Goal: Communication & Community: Participate in discussion

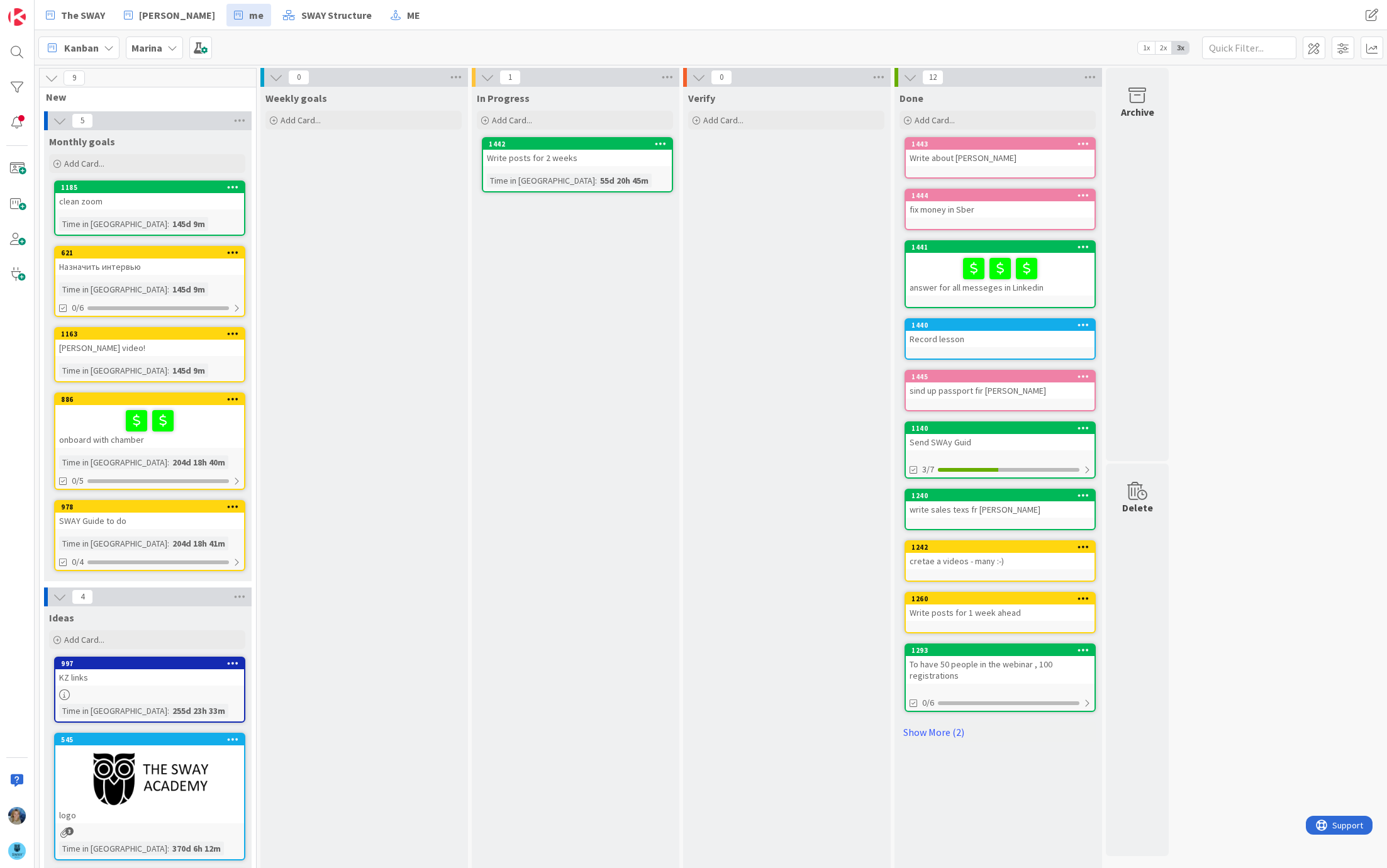
click at [173, 51] on icon at bounding box center [173, 48] width 10 height 10
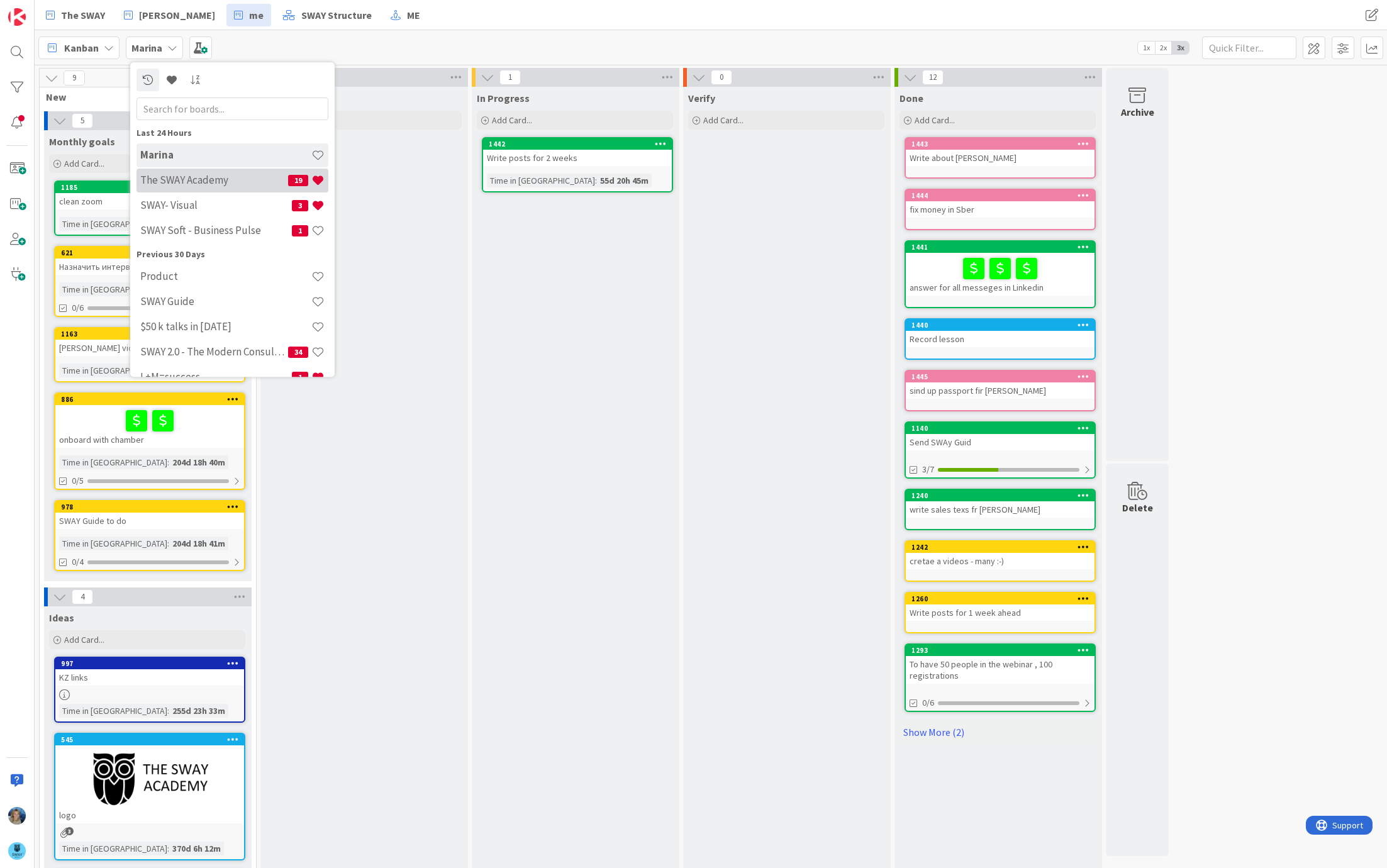
click at [197, 174] on h4 "The SWAY Academy" at bounding box center [214, 180] width 148 height 12
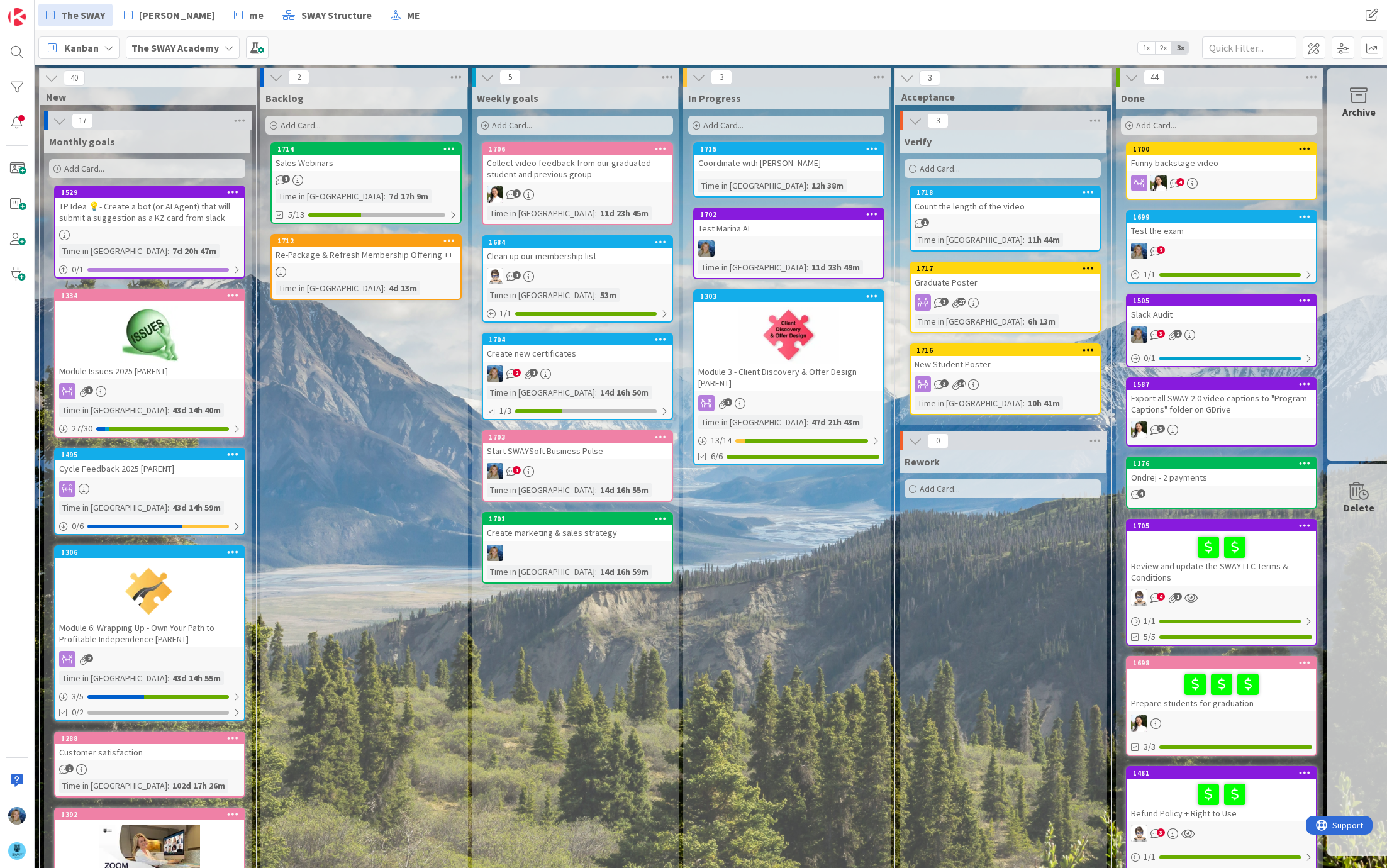
scroll to position [0, 6]
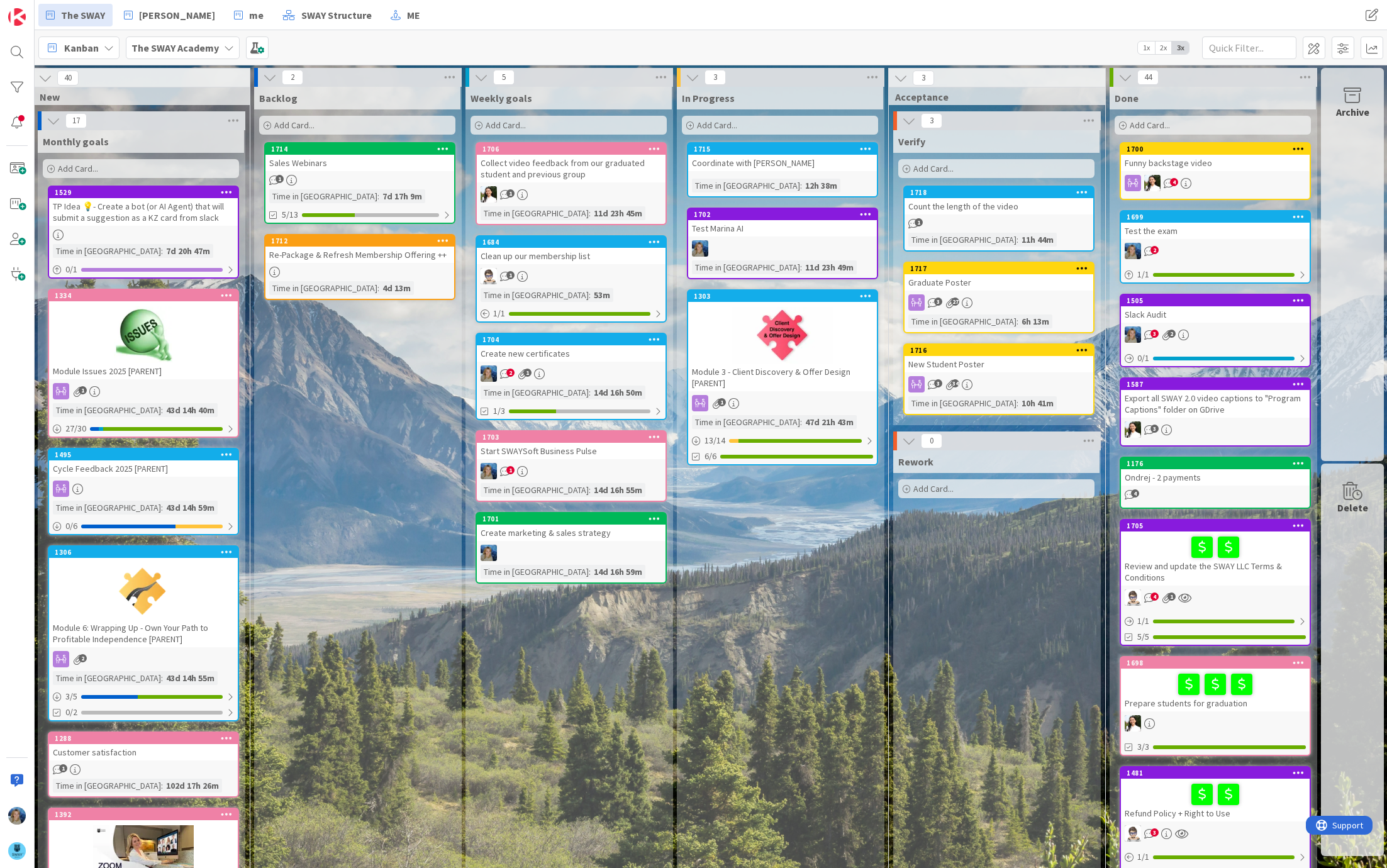
click at [1045, 288] on div "Graduate Poster" at bounding box center [999, 282] width 189 height 17
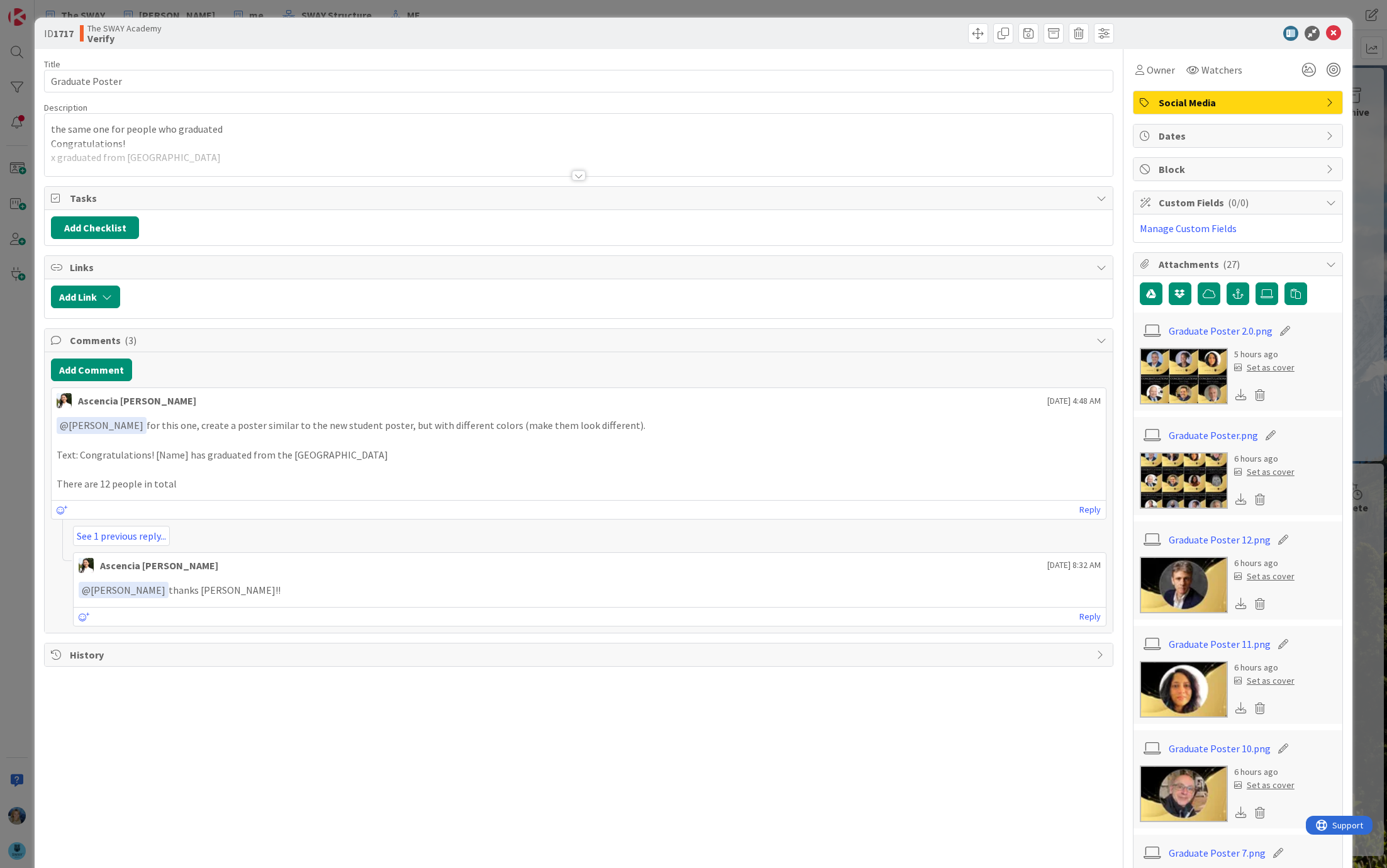
click at [1173, 371] on img at bounding box center [1184, 376] width 88 height 57
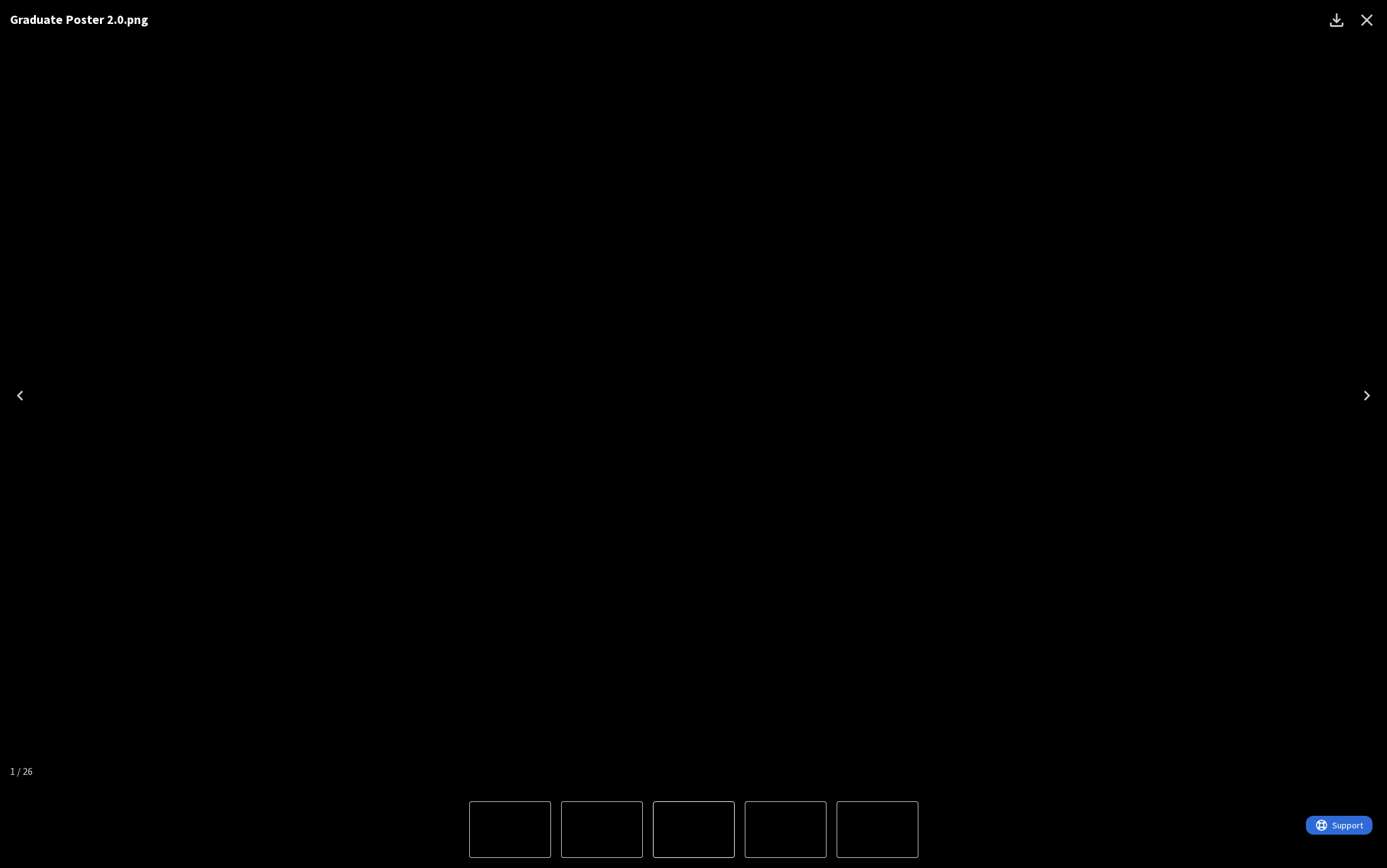
click at [1339, 17] on icon "Download" at bounding box center [1336, 20] width 20 height 20
click at [1369, 23] on icon "Close" at bounding box center [1368, 21] width 12 height 12
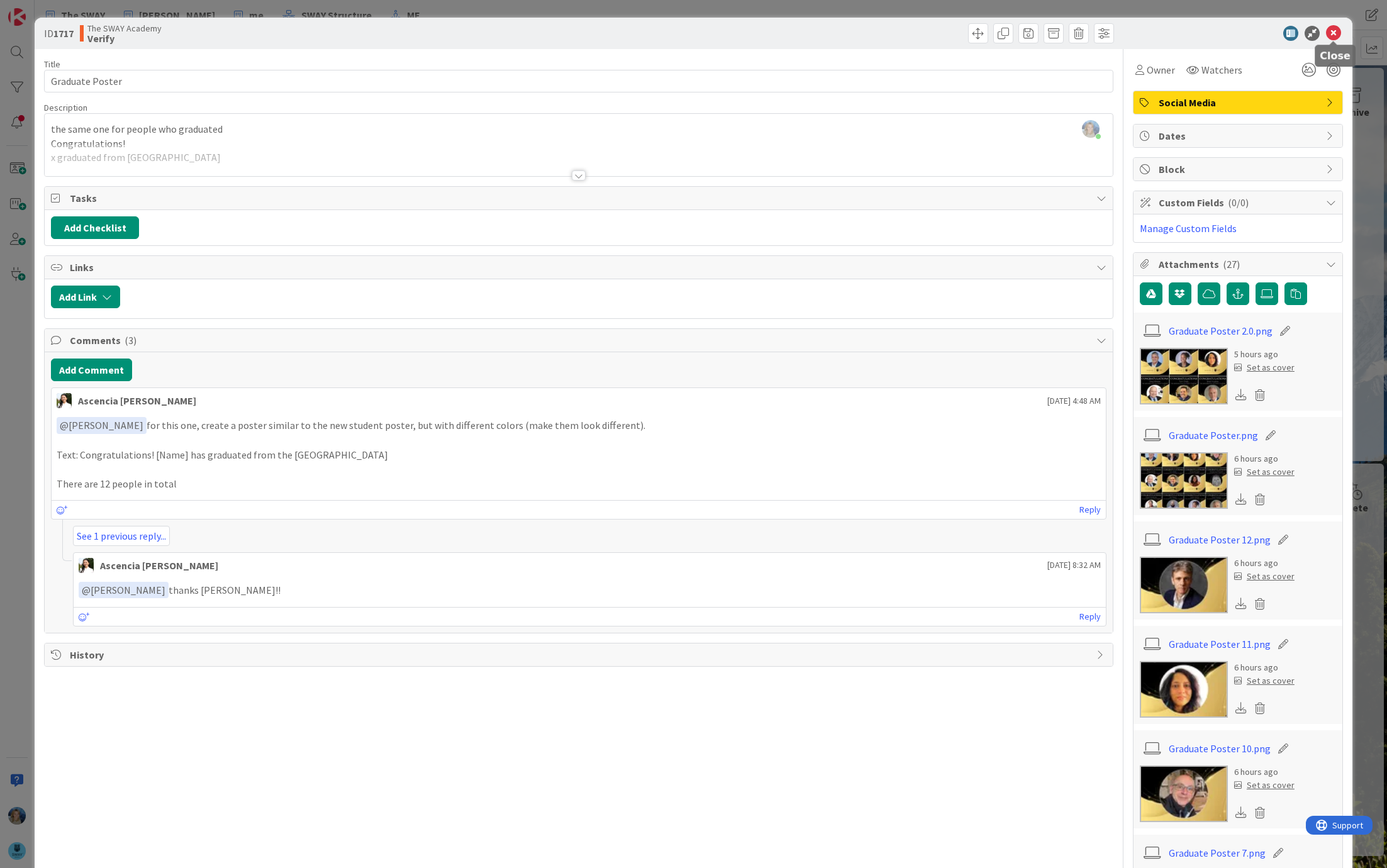
click at [1336, 35] on icon at bounding box center [1333, 33] width 15 height 15
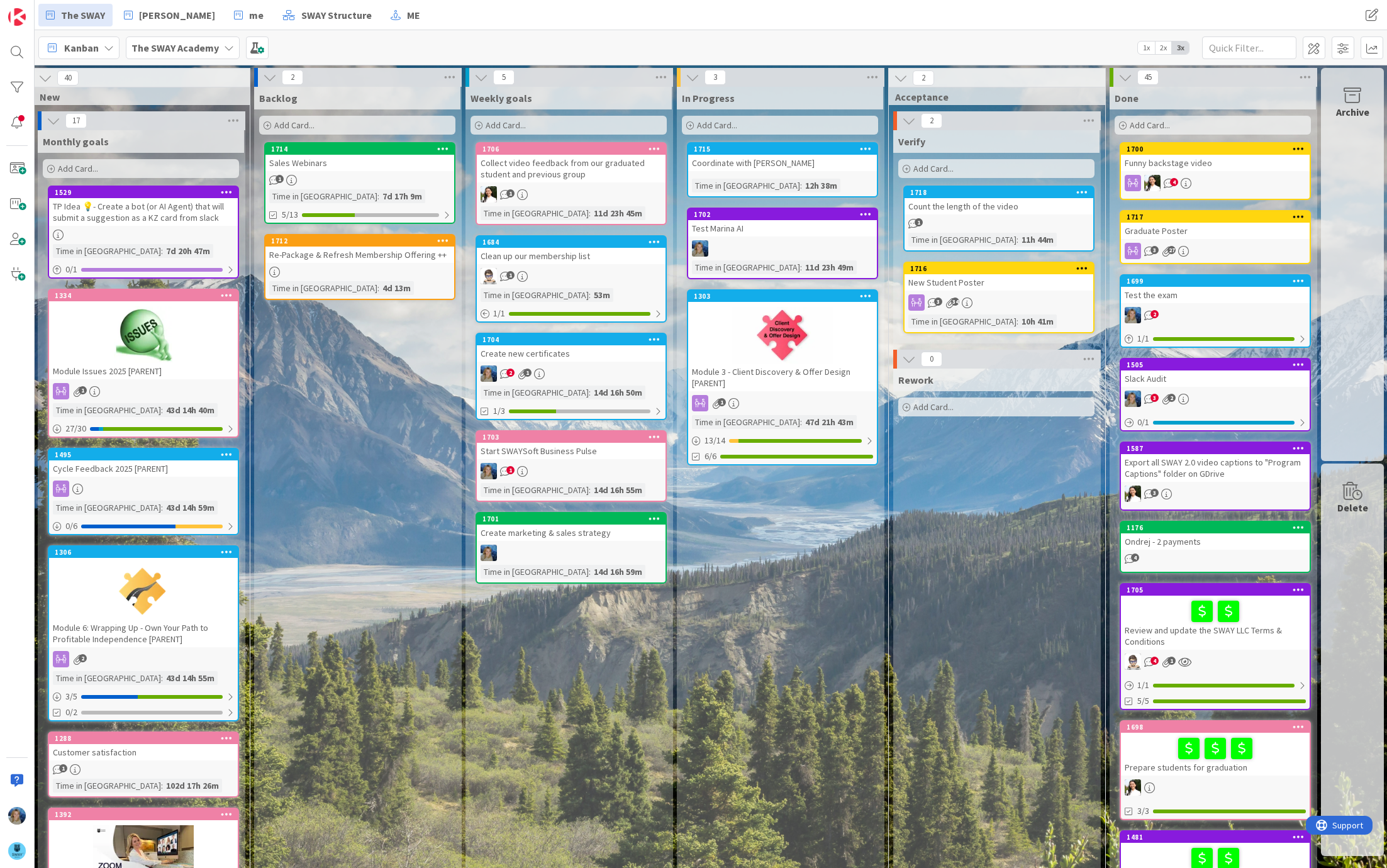
click at [1034, 226] on div "1" at bounding box center [999, 223] width 189 height 10
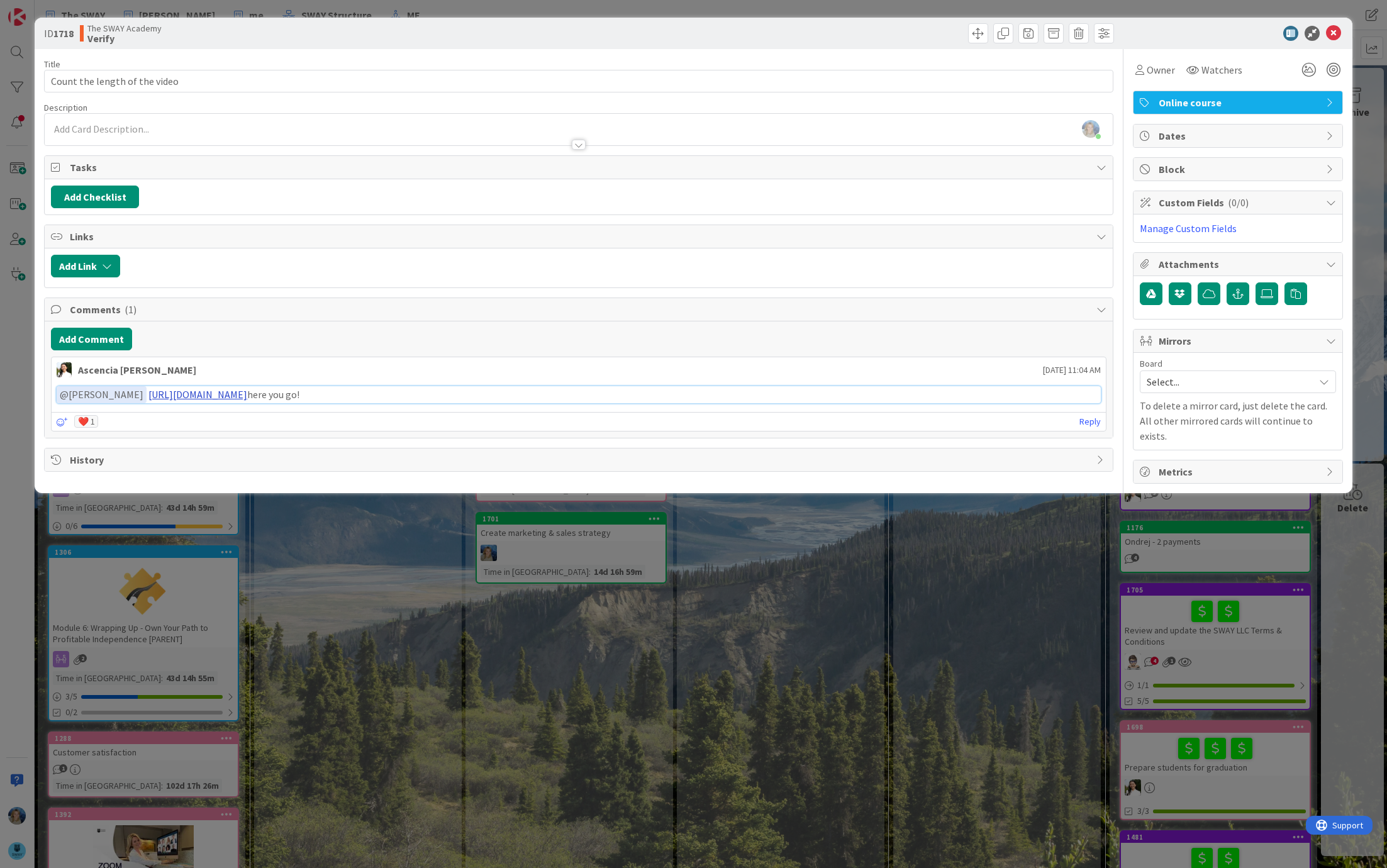
click at [248, 388] on link "[URL][DOMAIN_NAME]" at bounding box center [197, 394] width 99 height 12
click at [1091, 417] on link "Reply" at bounding box center [1090, 422] width 22 height 16
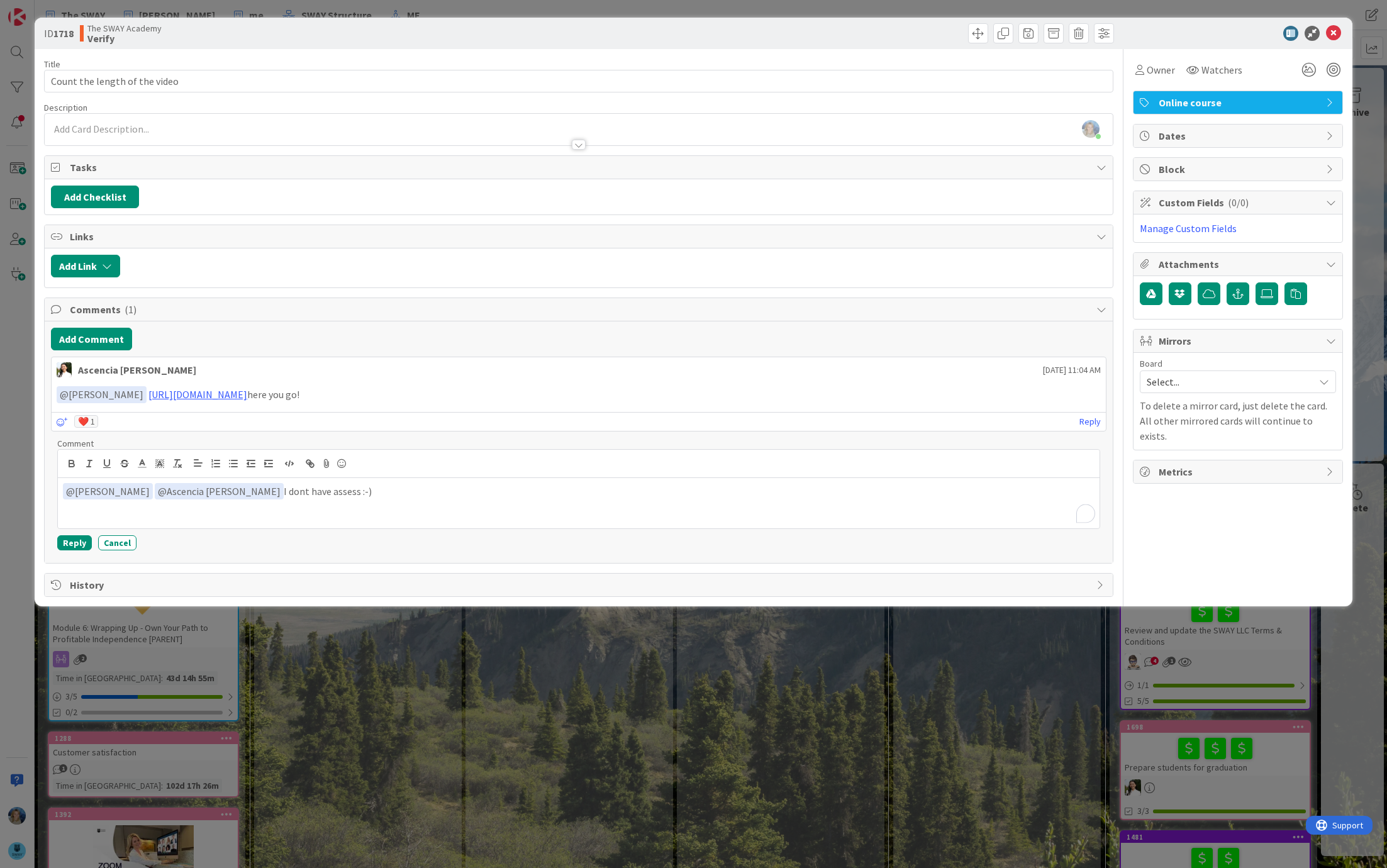
click at [616, 478] on div "﻿ @ [PERSON_NAME] ﻿ ﻿ @ Ascencia [PERSON_NAME] ﻿ I dont have assess :-)" at bounding box center [578, 503] width 1042 height 51
click at [286, 487] on p "﻿ @ [PERSON_NAME] ﻿ ﻿ @ Ascencia [PERSON_NAME] ﻿ I dont have assess :-)" at bounding box center [579, 491] width 1032 height 17
click at [374, 485] on p "﻿ @ [PERSON_NAME] ﻿ ﻿ @ Ascencia [PERSON_NAME] ﻿ I don't have an assess :-)" at bounding box center [579, 491] width 1032 height 17
click at [74, 537] on button "Reply" at bounding box center [75, 542] width 35 height 15
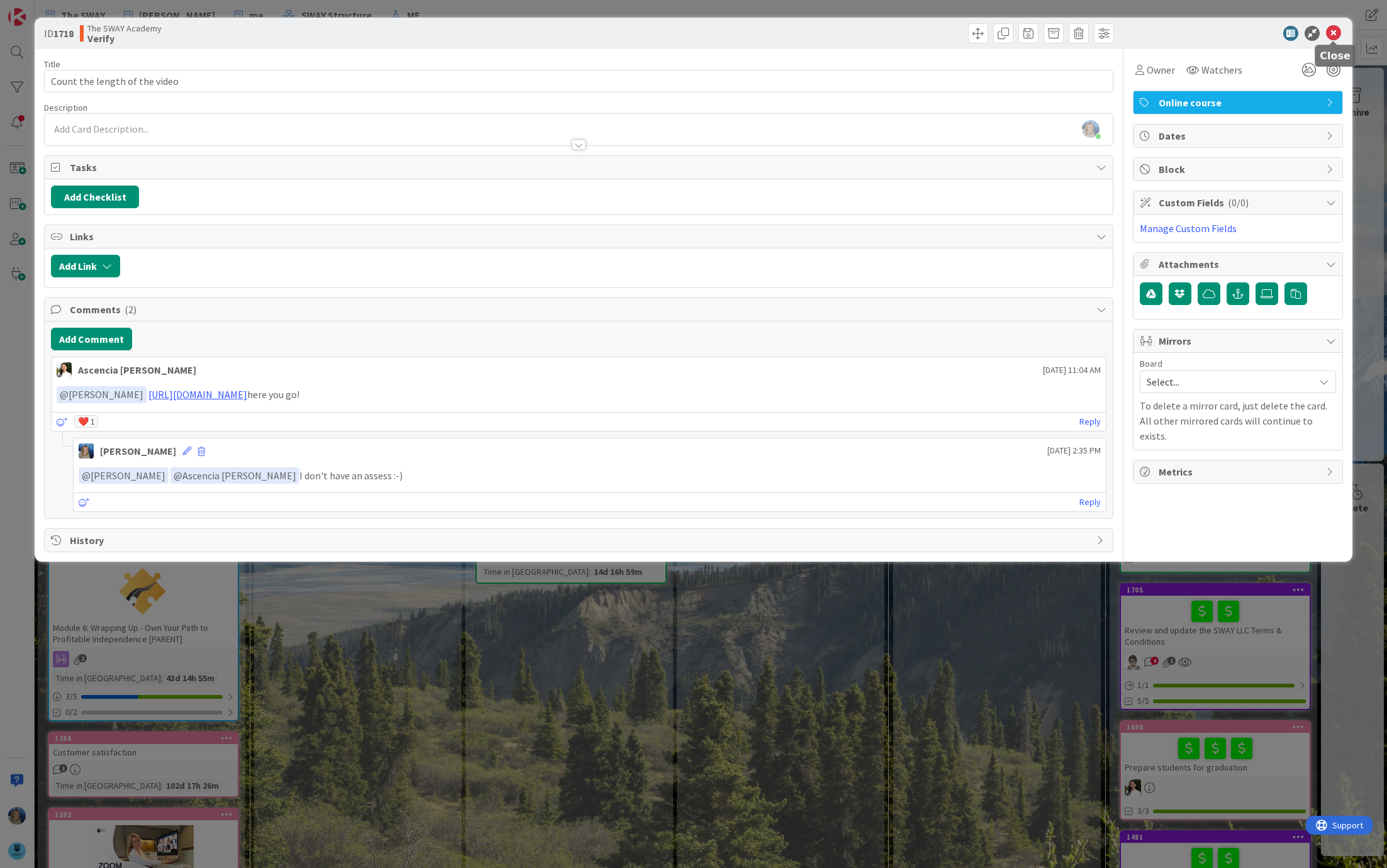
click at [1339, 31] on icon at bounding box center [1333, 33] width 15 height 15
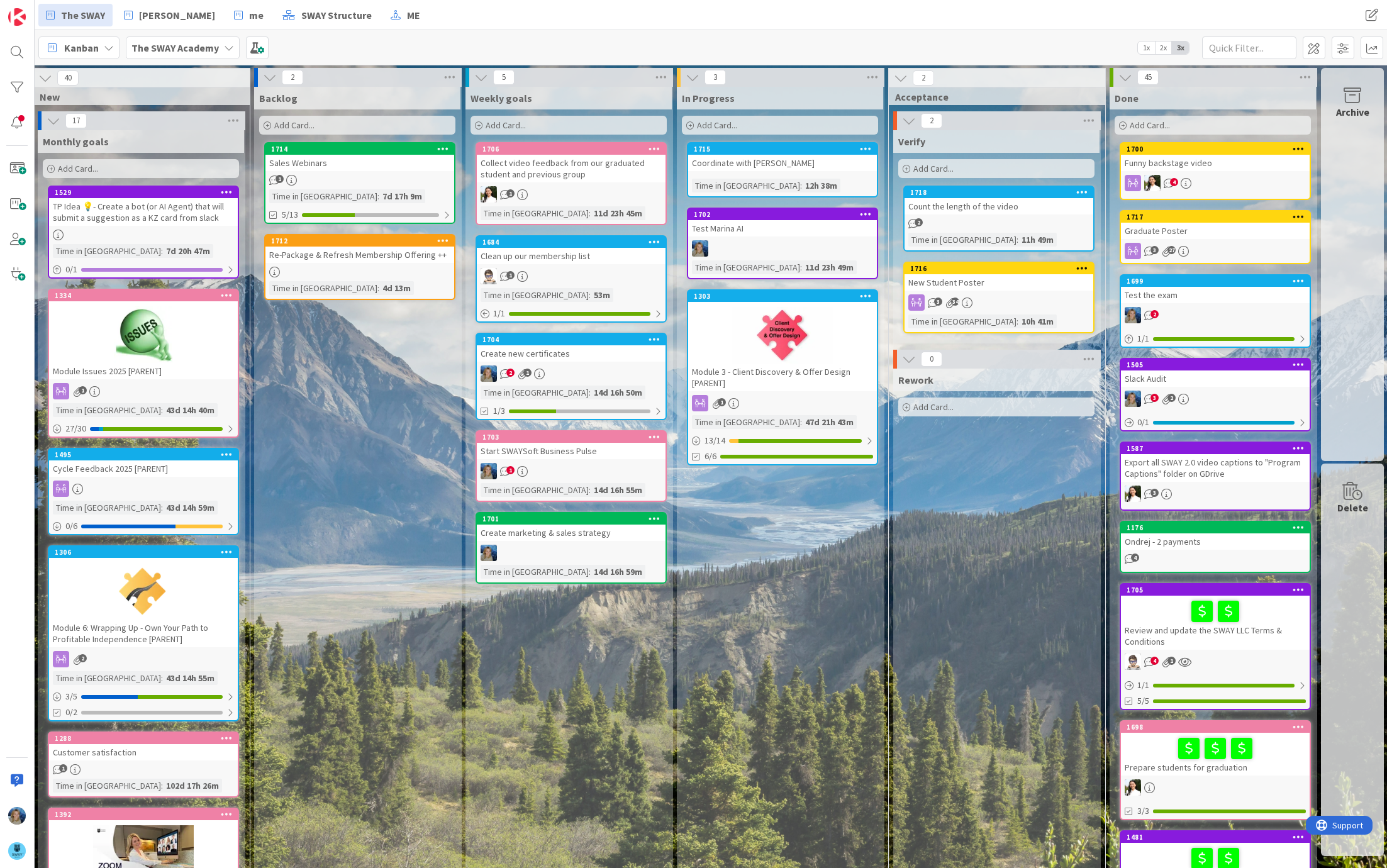
click at [1050, 284] on div "New Student Poster" at bounding box center [999, 282] width 189 height 17
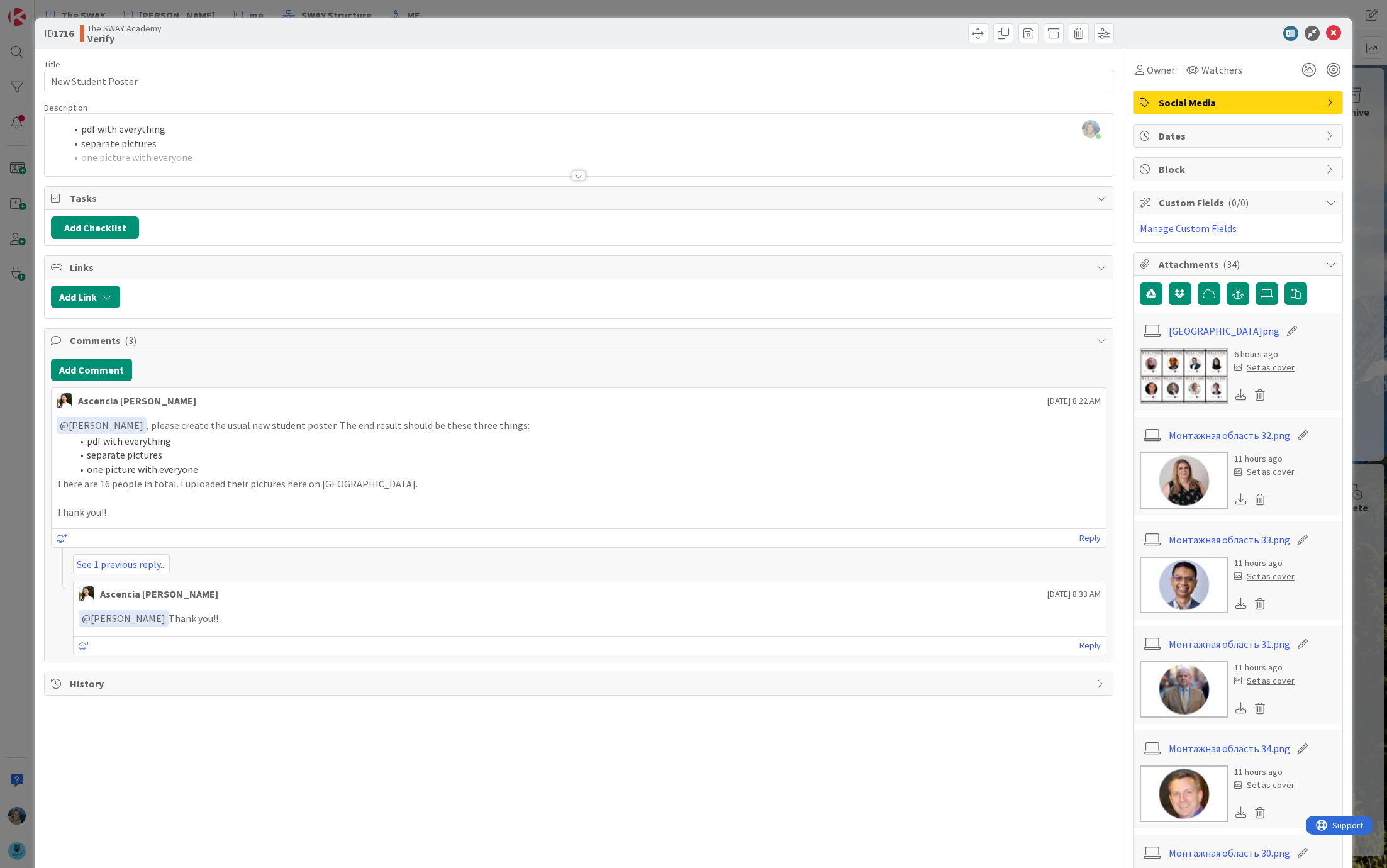
click at [1197, 374] on img at bounding box center [1184, 376] width 88 height 57
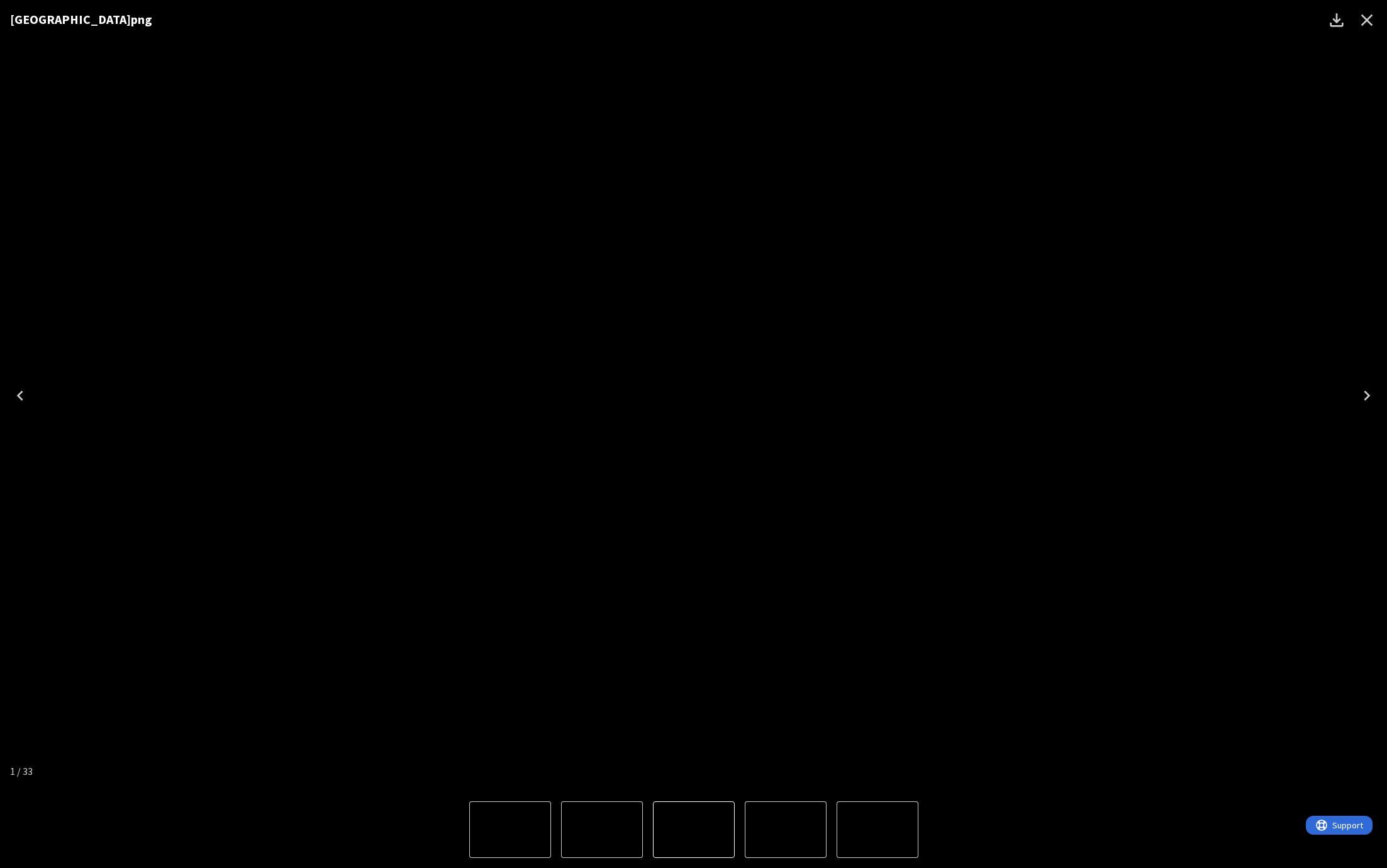
click at [694, 396] on img "1 of 33" at bounding box center [694, 396] width 0 height 0
click at [1364, 22] on icon "Close" at bounding box center [1368, 21] width 12 height 12
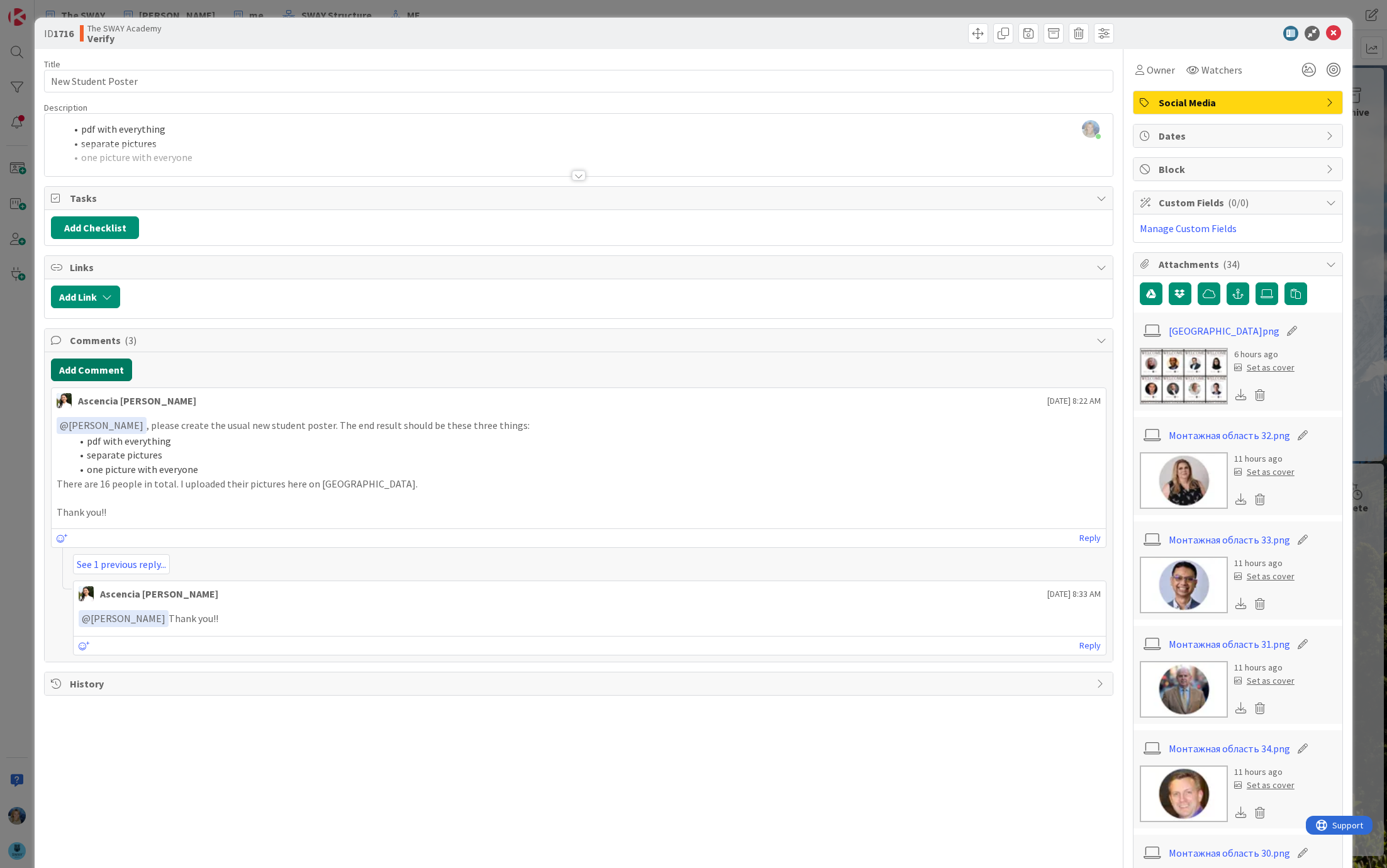
click at [112, 363] on button "Add Comment" at bounding box center [91, 370] width 81 height 23
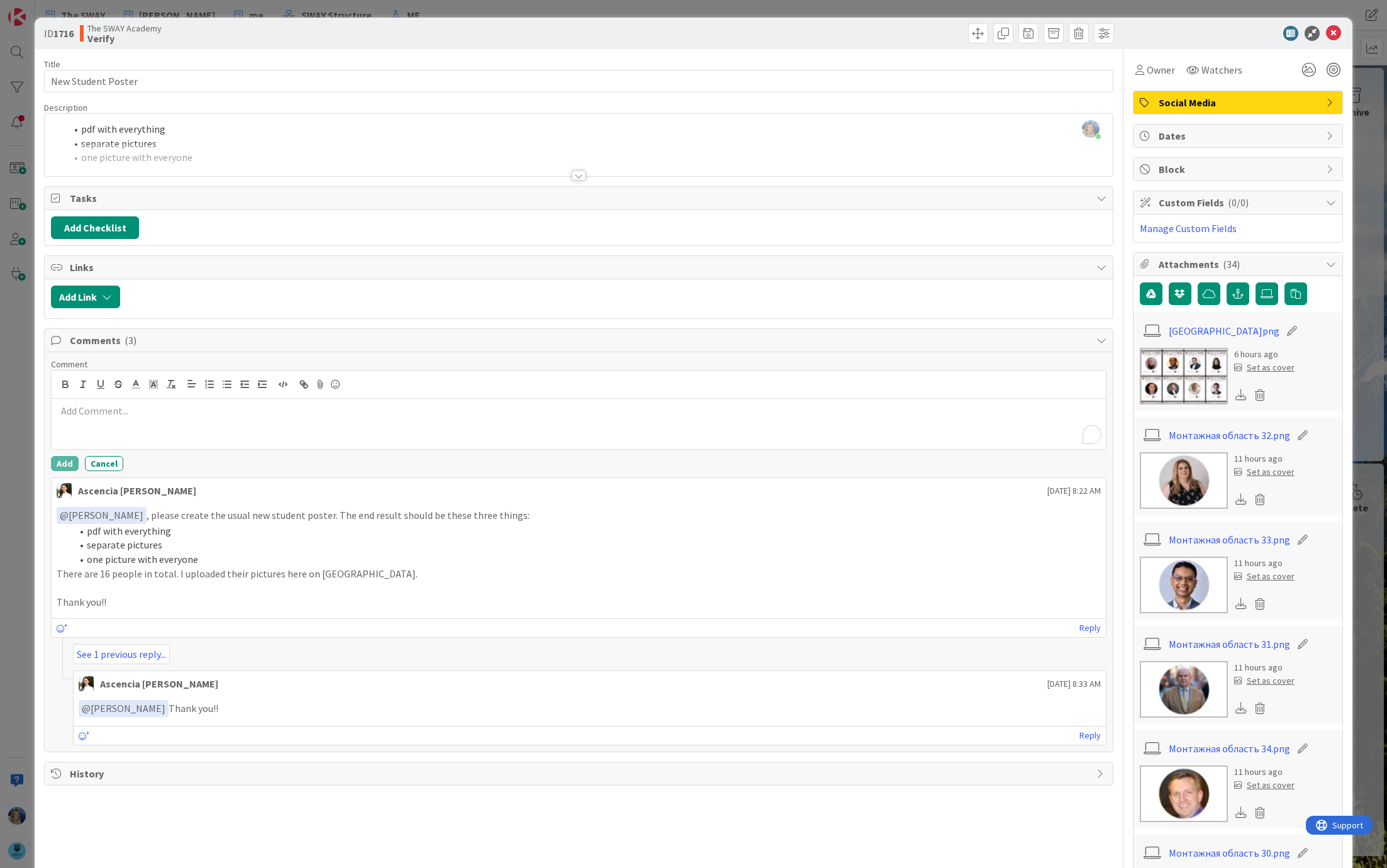
click at [121, 417] on div "To enrich screen reader interactions, please activate Accessibility in Grammarl…" at bounding box center [579, 424] width 1055 height 51
click at [135, 428] on li "Ascencia [PERSON_NAME]" at bounding box center [157, 435] width 200 height 24
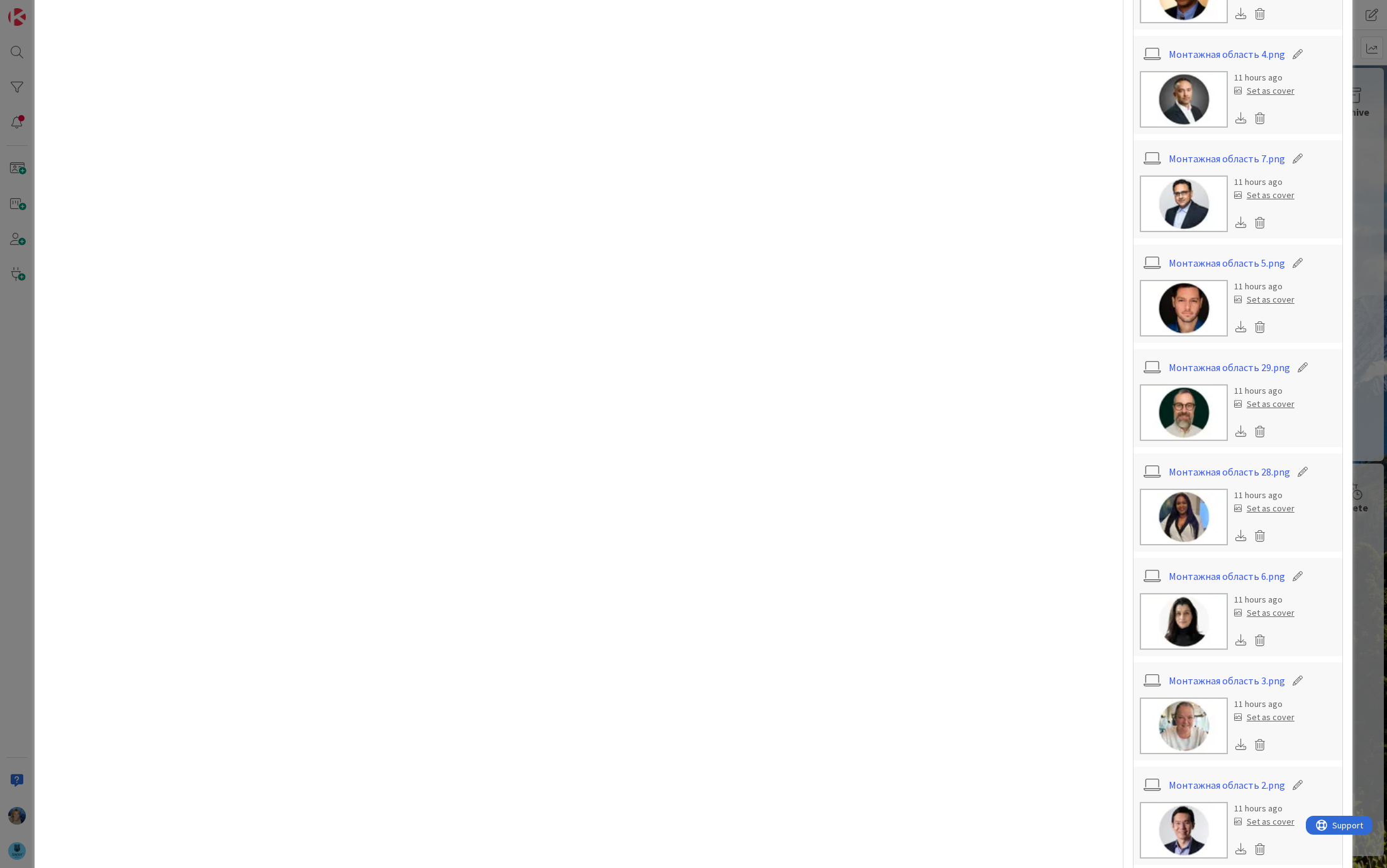
scroll to position [1140, 0]
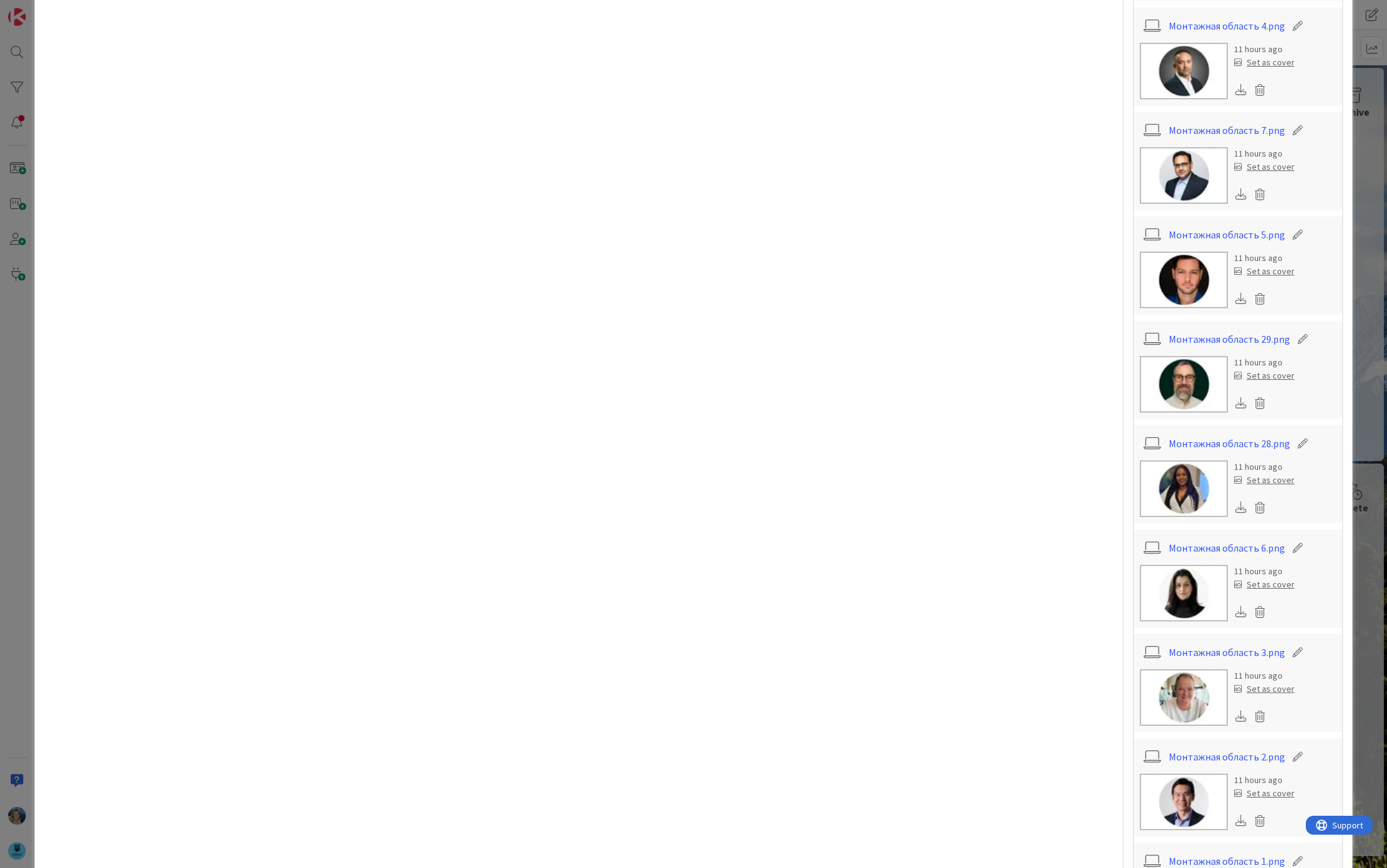
click at [1173, 576] on img at bounding box center [1184, 593] width 88 height 57
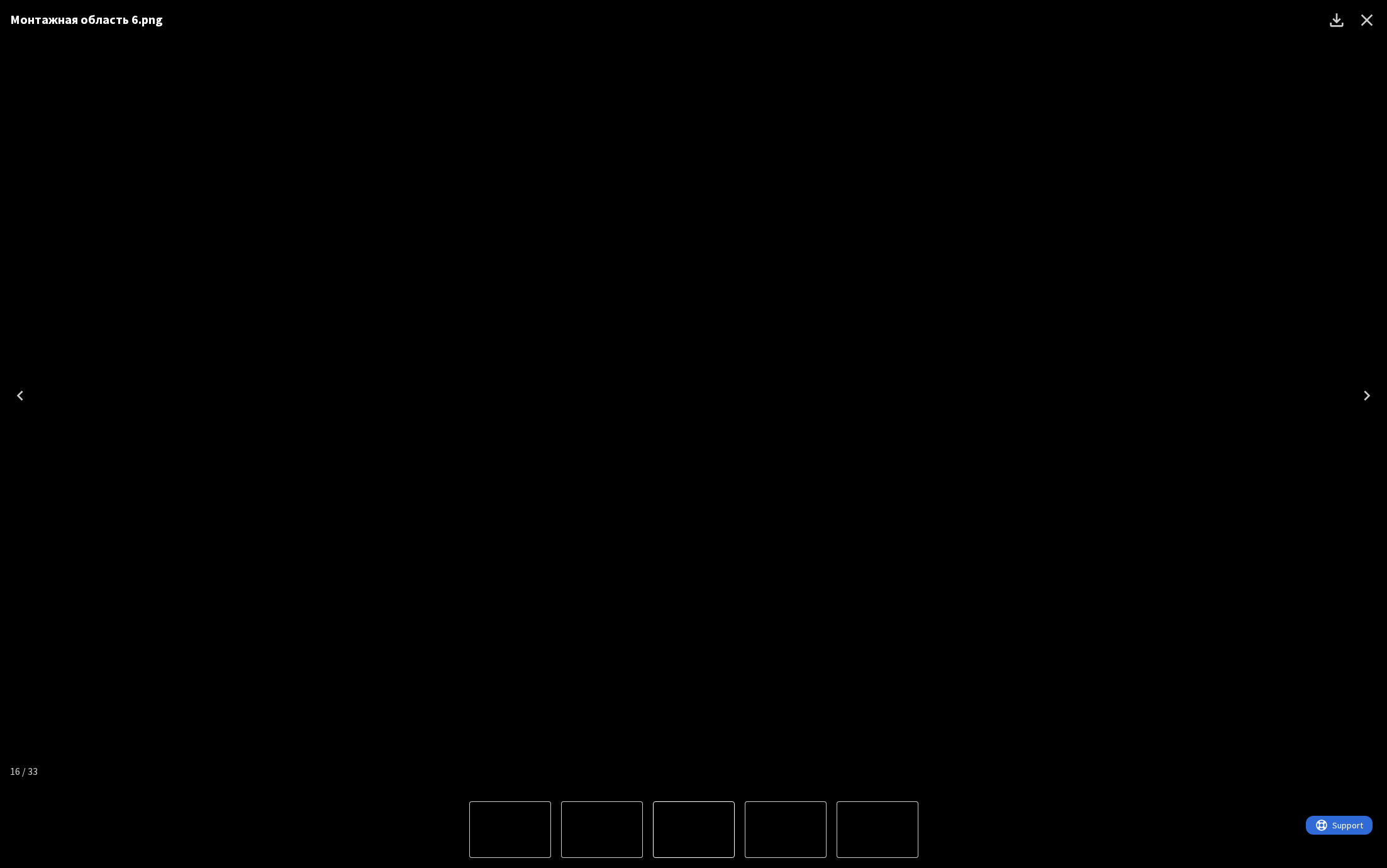
click at [1367, 23] on icon "Close" at bounding box center [1367, 20] width 20 height 20
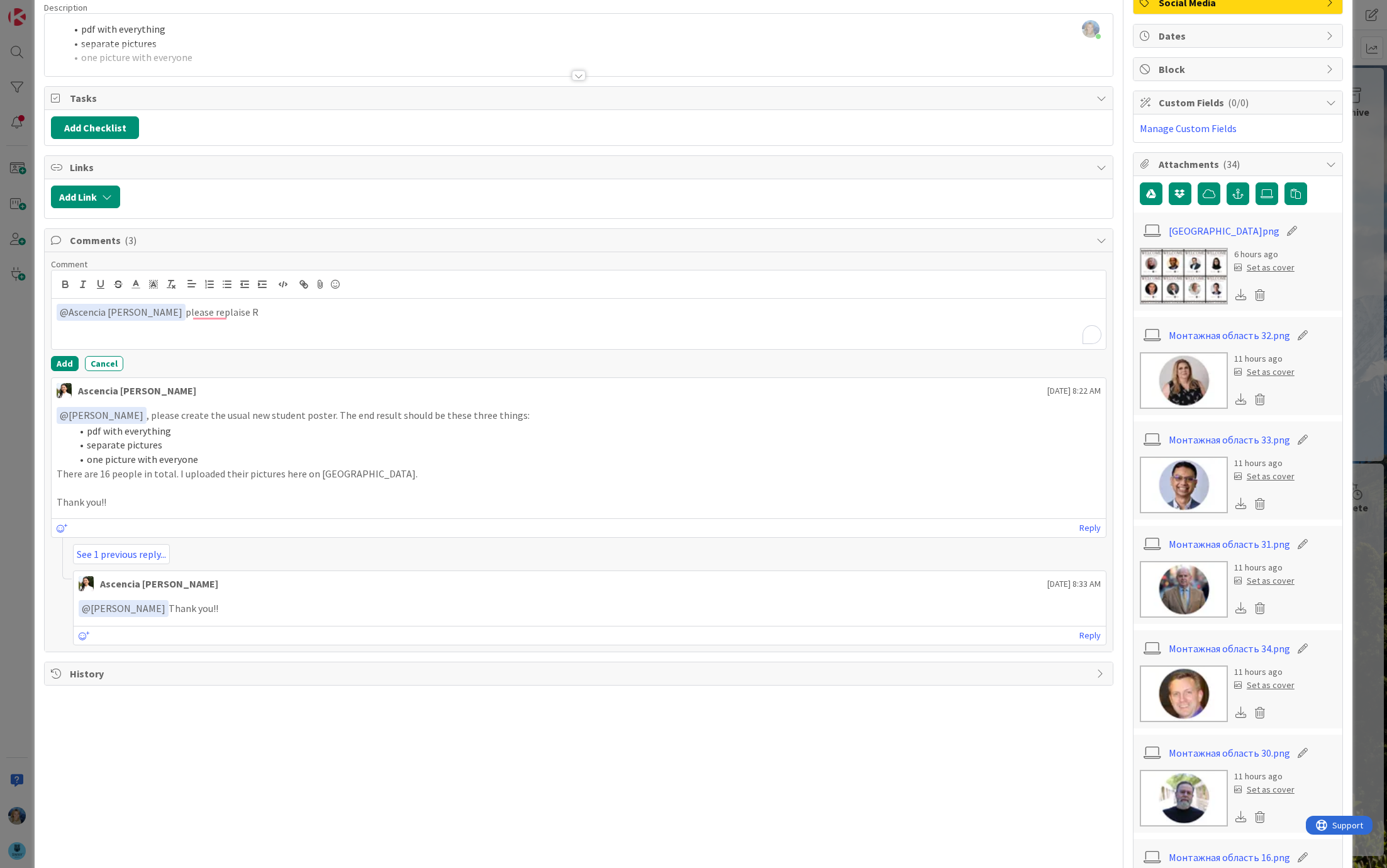
scroll to position [0, 0]
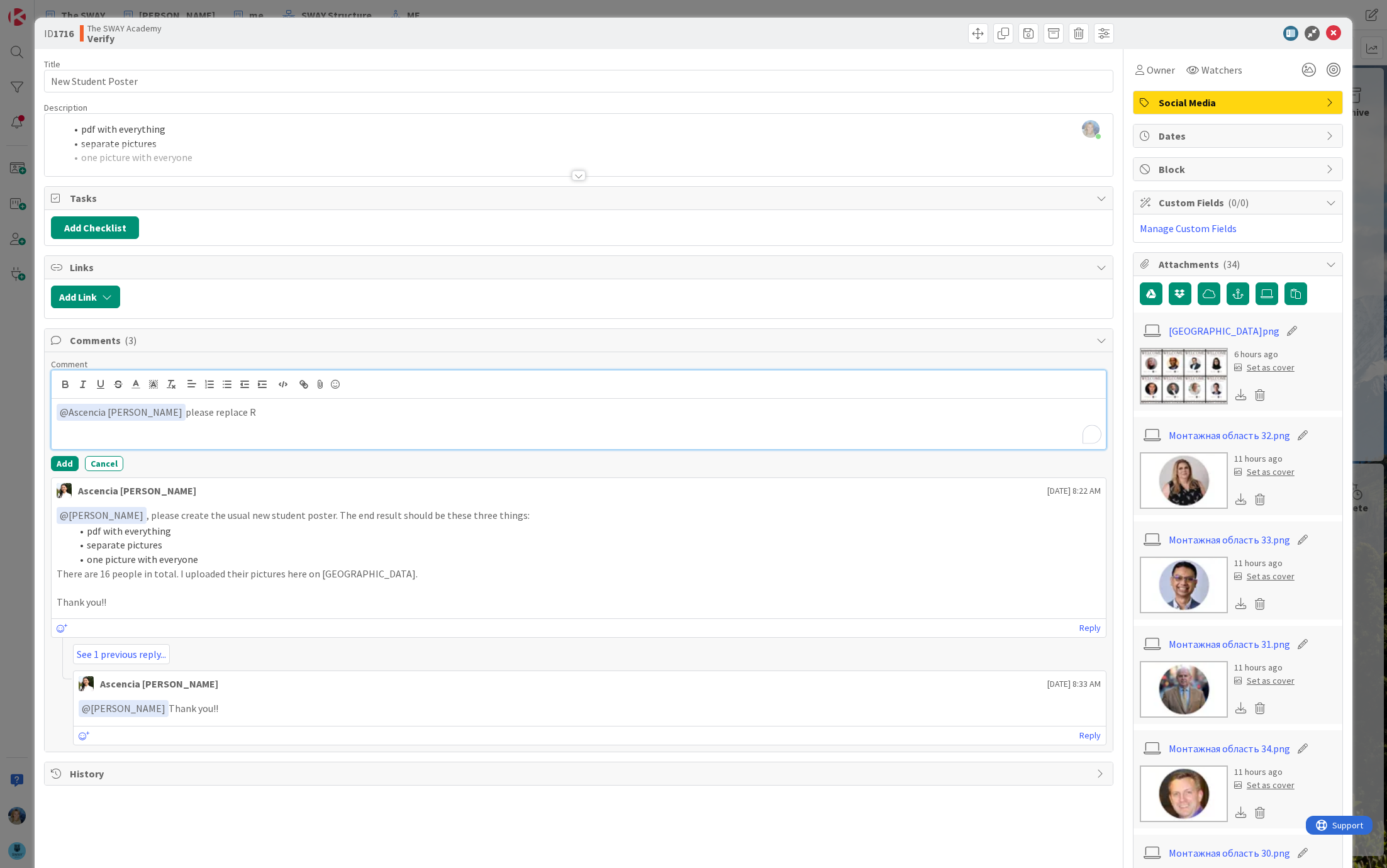
click at [241, 412] on p "﻿ @ Ascencia [PERSON_NAME] ﻿ please replace R" at bounding box center [579, 411] width 1044 height 17
click at [515, 411] on p "﻿ @ Ascencia [PERSON_NAME] ﻿ please replace [PERSON_NAME] for our Last new stud…" at bounding box center [579, 411] width 1044 height 17
drag, startPoint x: 479, startPoint y: 407, endPoint x: 394, endPoint y: 405, distance: 85.0
click at [394, 405] on p "﻿ @ Ascencia [PERSON_NAME] ﻿ please replace [PERSON_NAME] for our Last new stud…" at bounding box center [579, 411] width 1044 height 17
click at [228, 406] on p "﻿ @ Ascencia [PERSON_NAME] ﻿ Please replace [PERSON_NAME] for our Last new stud…" at bounding box center [579, 411] width 1044 height 17
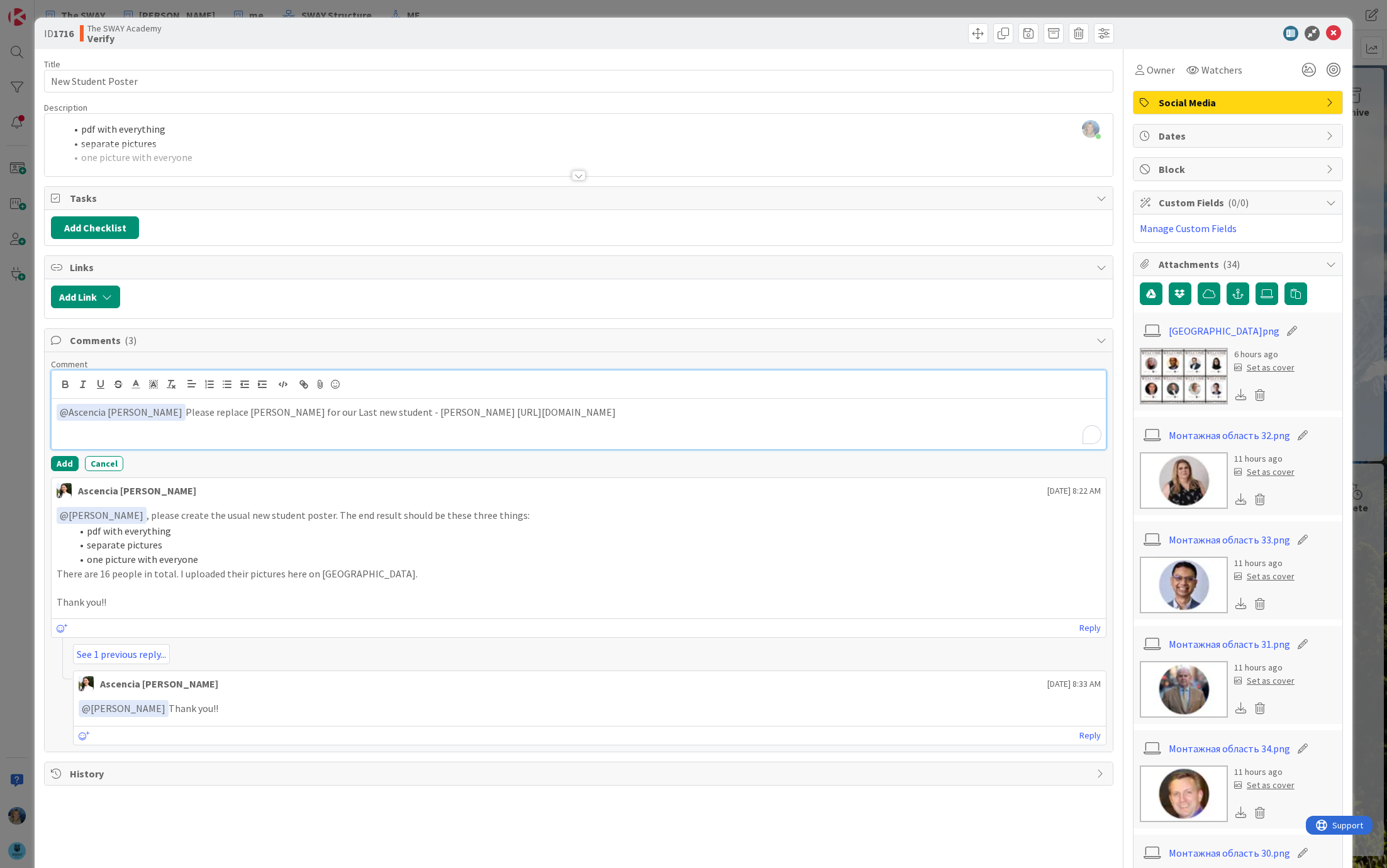
click at [225, 404] on p "﻿ @ Ascencia [PERSON_NAME] ﻿ Please replace [PERSON_NAME] for our Last new stud…" at bounding box center [579, 411] width 1044 height 17
click at [690, 407] on p "﻿ @ Ascencia [PERSON_NAME] ﻿ Please ask replace [PERSON_NAME] for our Last new …" at bounding box center [579, 411] width 1044 height 17
click at [840, 414] on p "﻿ @ Ascencia [PERSON_NAME] ﻿ Please ask replace [PERSON_NAME] for our Last new …" at bounding box center [579, 411] width 1044 height 17
drag, startPoint x: 241, startPoint y: 408, endPoint x: 213, endPoint y: 408, distance: 28.0
click at [213, 408] on p "﻿ @ Ascencia [PERSON_NAME] ﻿ Please ask [PERSON_NAME] to replace [PERSON_NAME] …" at bounding box center [579, 411] width 1044 height 17
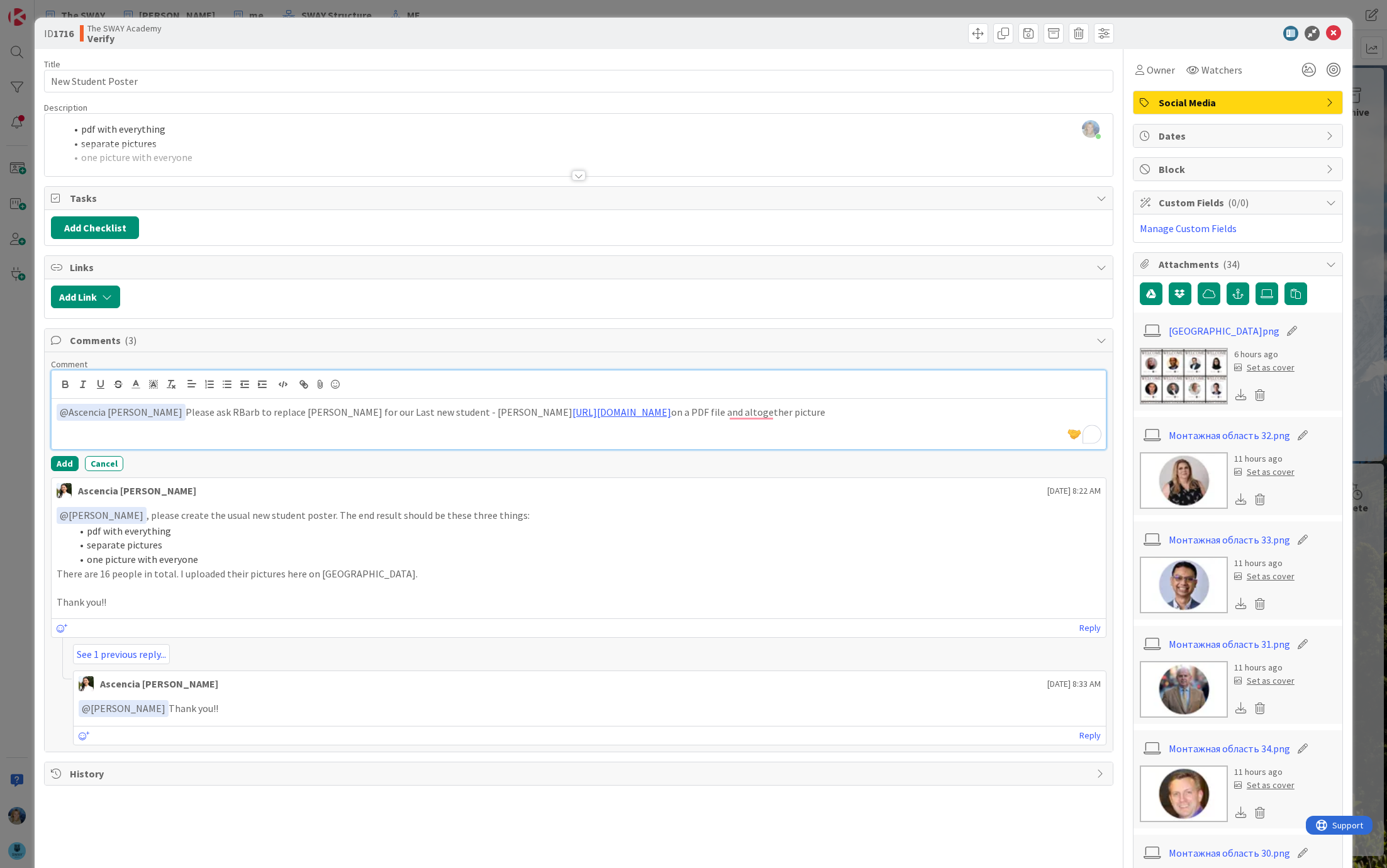
click at [214, 409] on p "﻿ @ Ascencia [PERSON_NAME] ﻿ Please ask RBarb to replace [PERSON_NAME] for our …" at bounding box center [579, 411] width 1044 height 17
click at [629, 433] on div "﻿ @ Ascencia [PERSON_NAME] ﻿ Please ask [PERSON_NAME] to replace [PERSON_NAME] …" at bounding box center [579, 424] width 1055 height 51
click at [61, 456] on button "Add" at bounding box center [65, 463] width 28 height 15
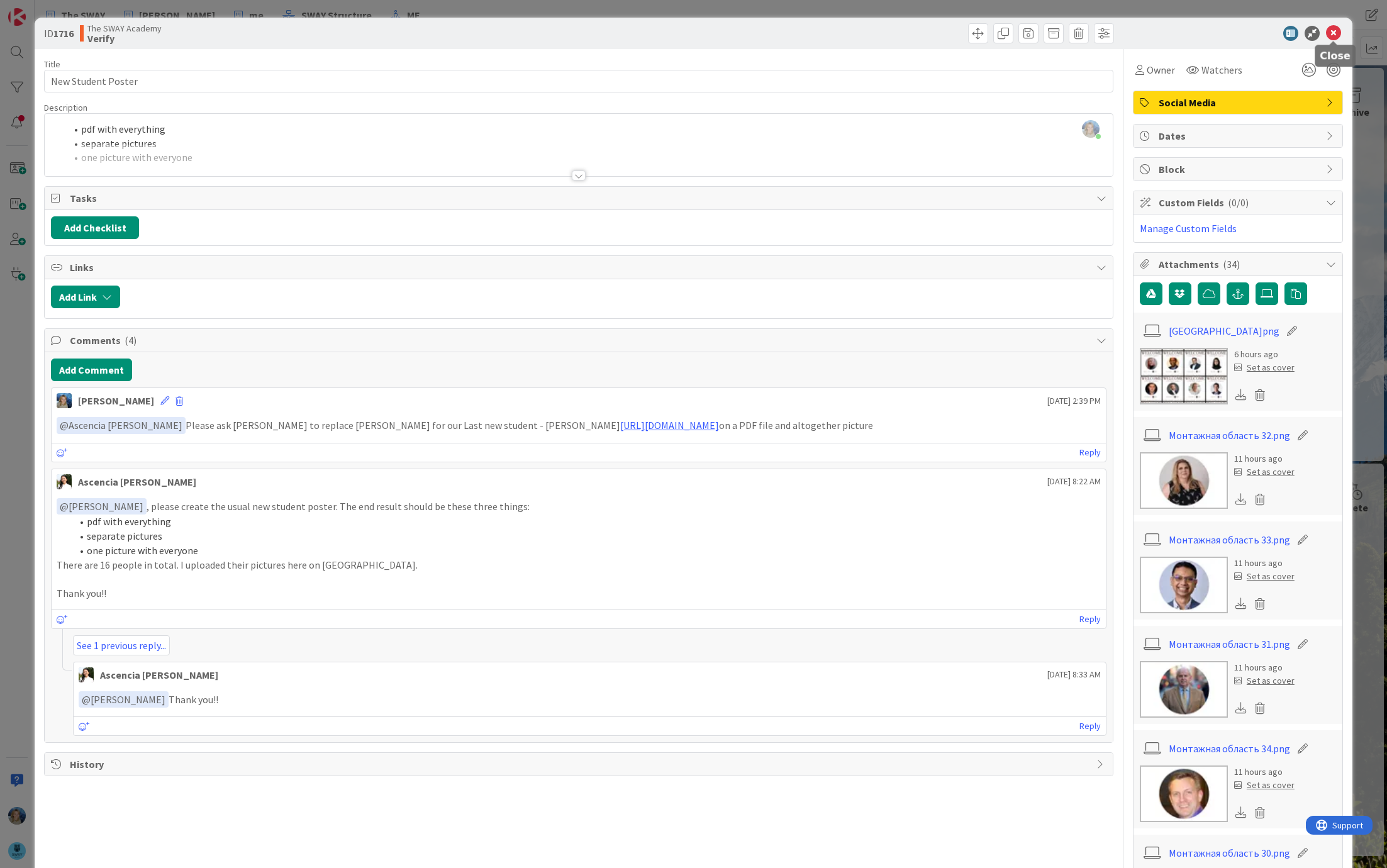
click at [1330, 31] on icon at bounding box center [1333, 33] width 15 height 15
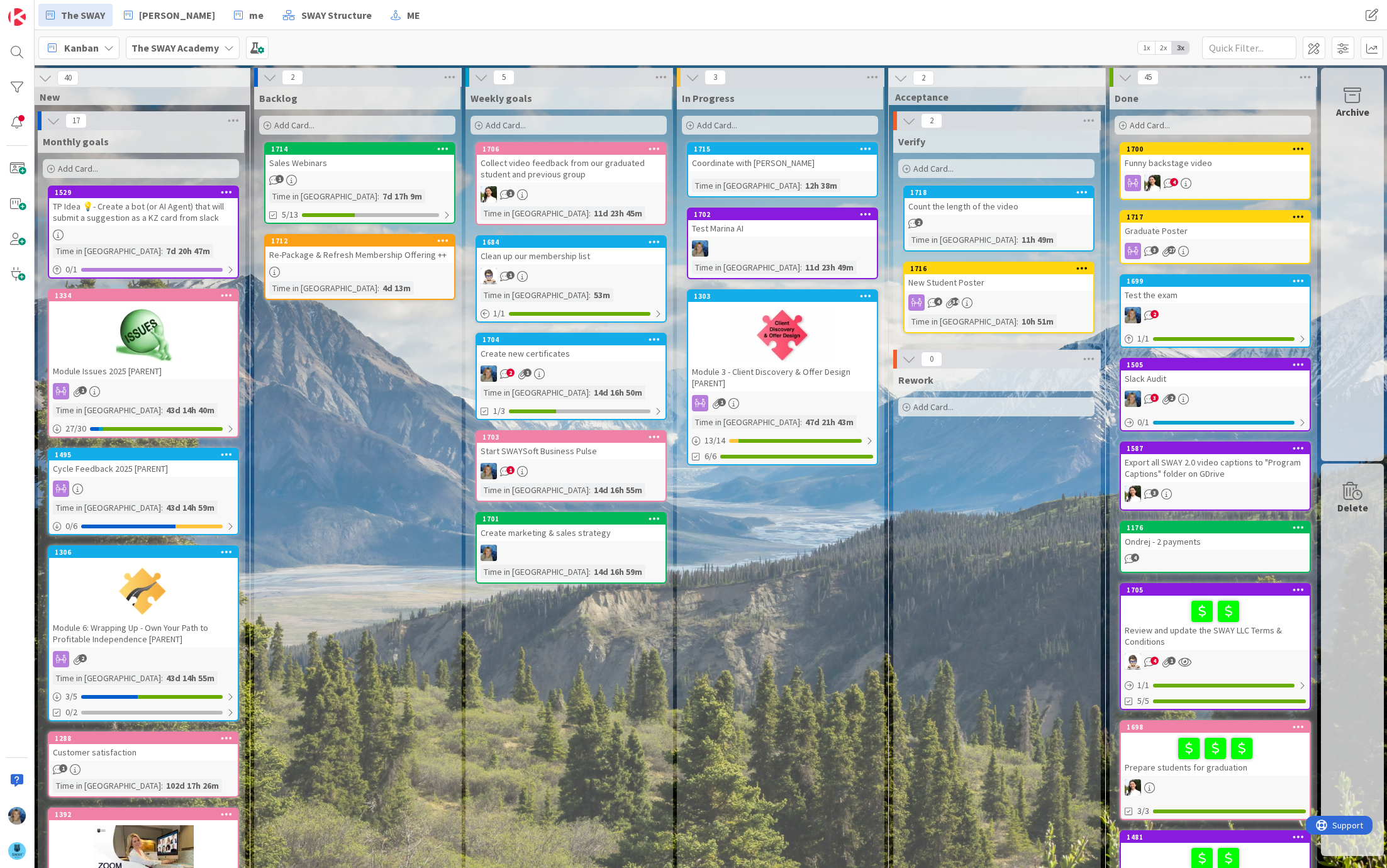
click at [1206, 225] on div "Graduate Poster" at bounding box center [1215, 230] width 189 height 17
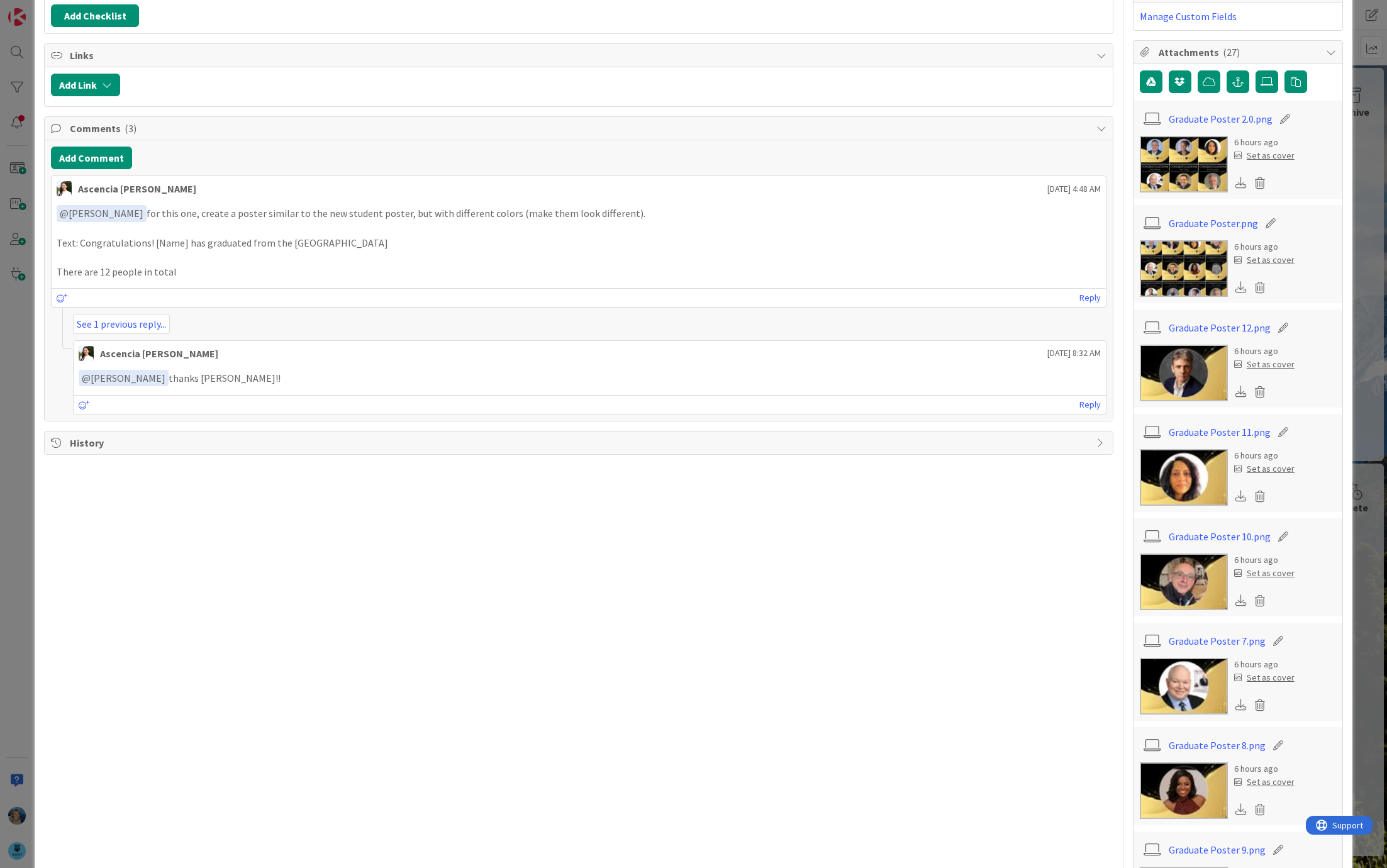
scroll to position [268, 0]
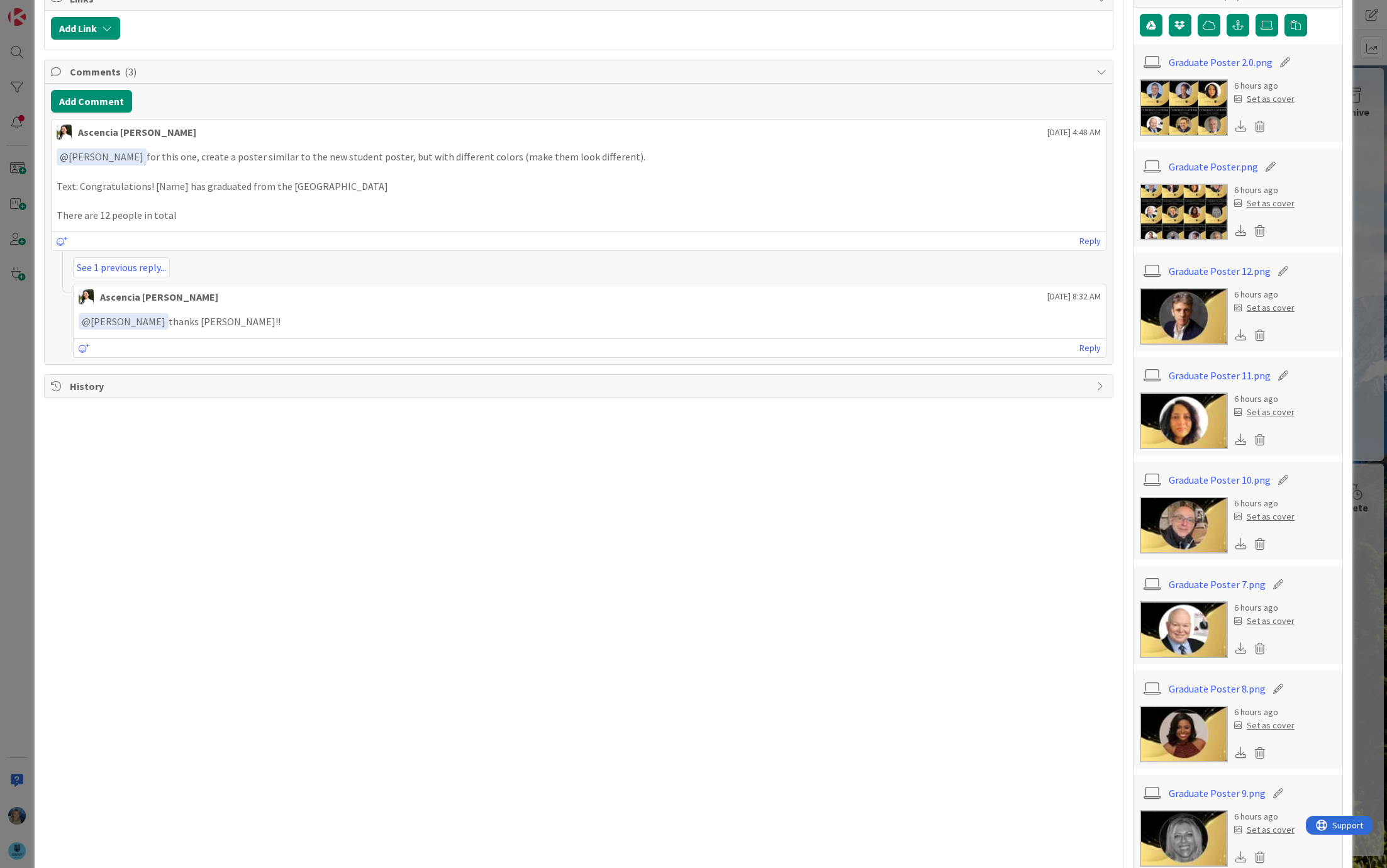
click at [1242, 434] on icon at bounding box center [1241, 438] width 11 height 11
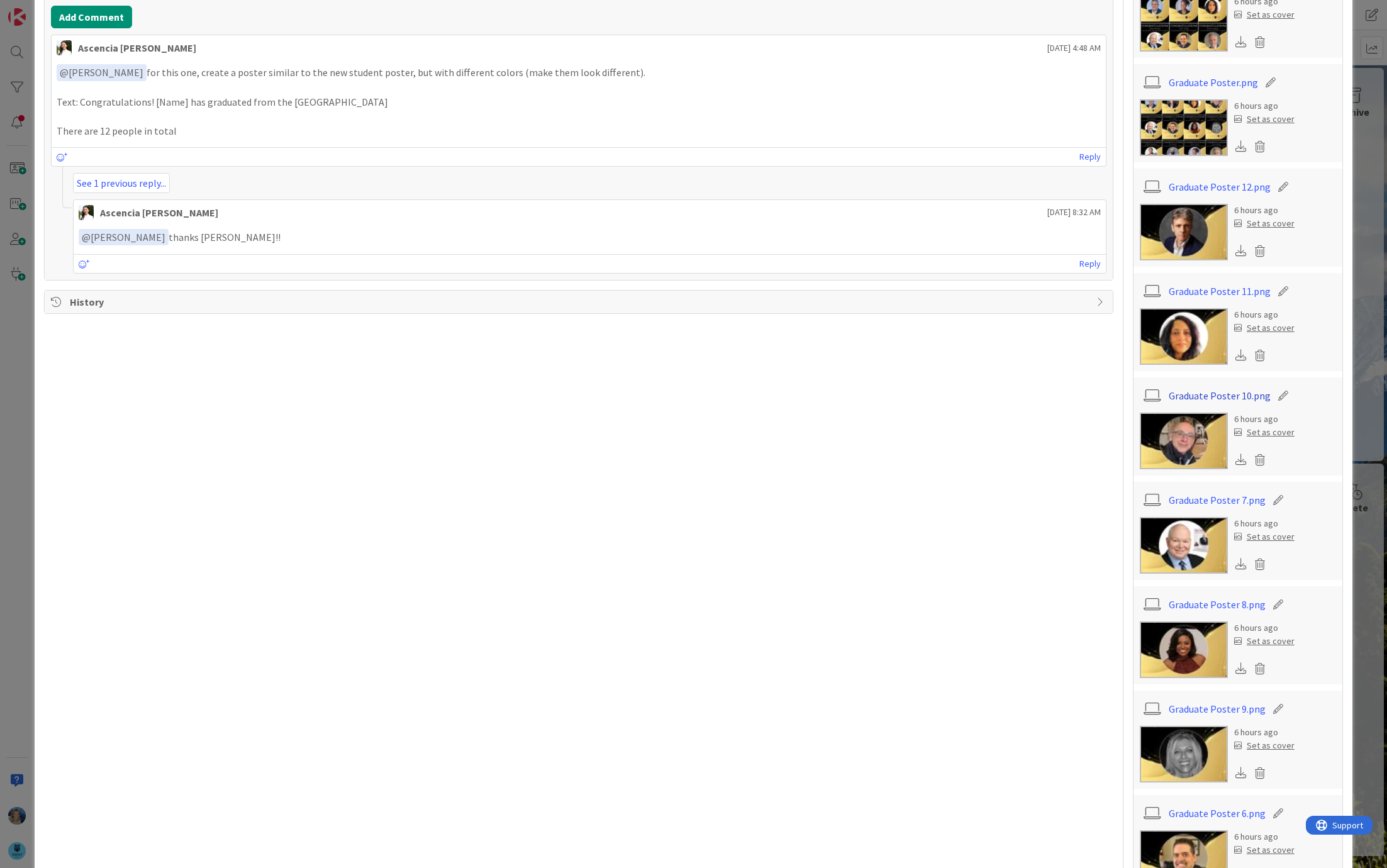
scroll to position [385, 0]
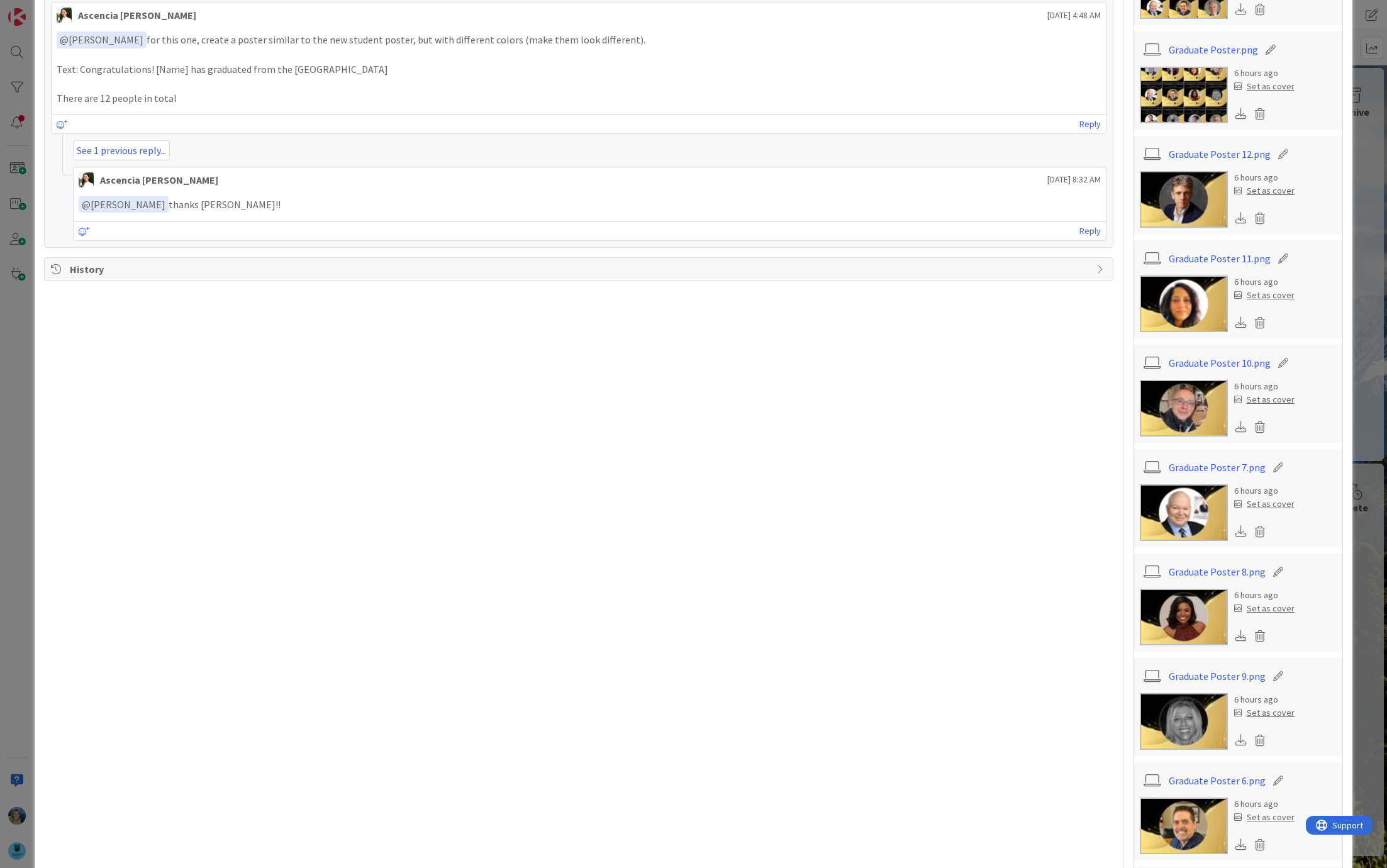
click at [1239, 532] on icon at bounding box center [1241, 531] width 11 height 11
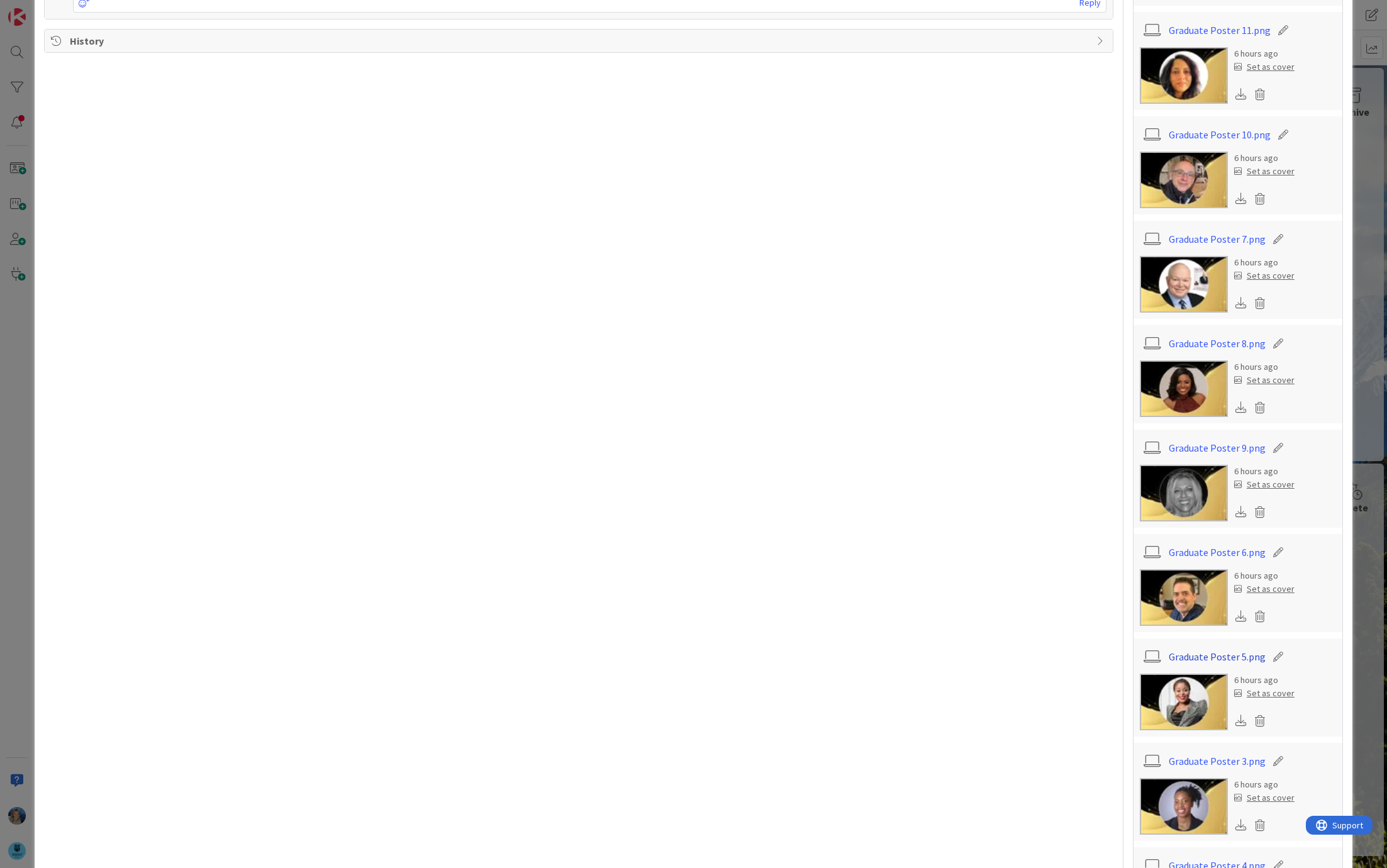
scroll to position [634, 0]
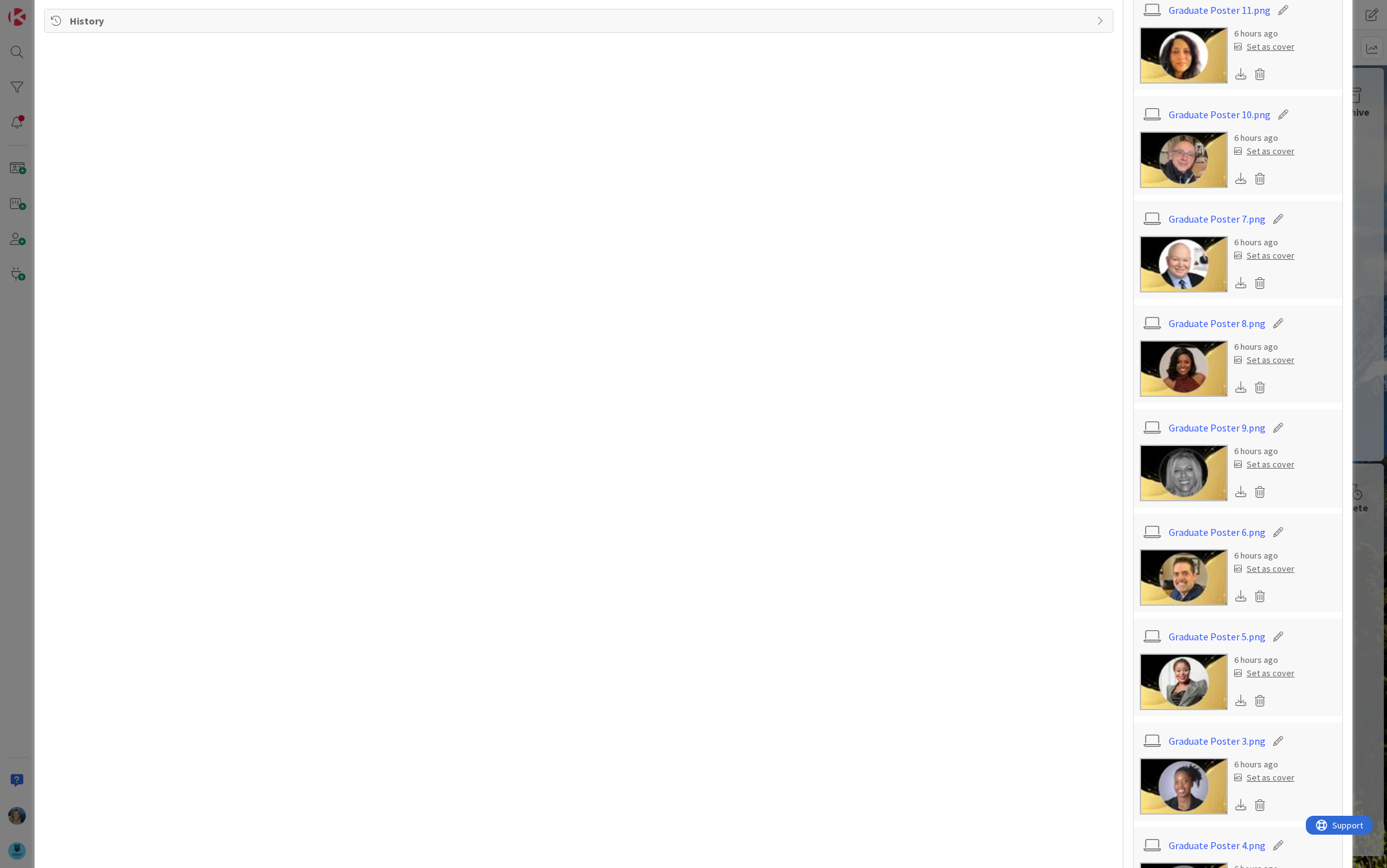
click at [1241, 598] on icon at bounding box center [1241, 595] width 11 height 11
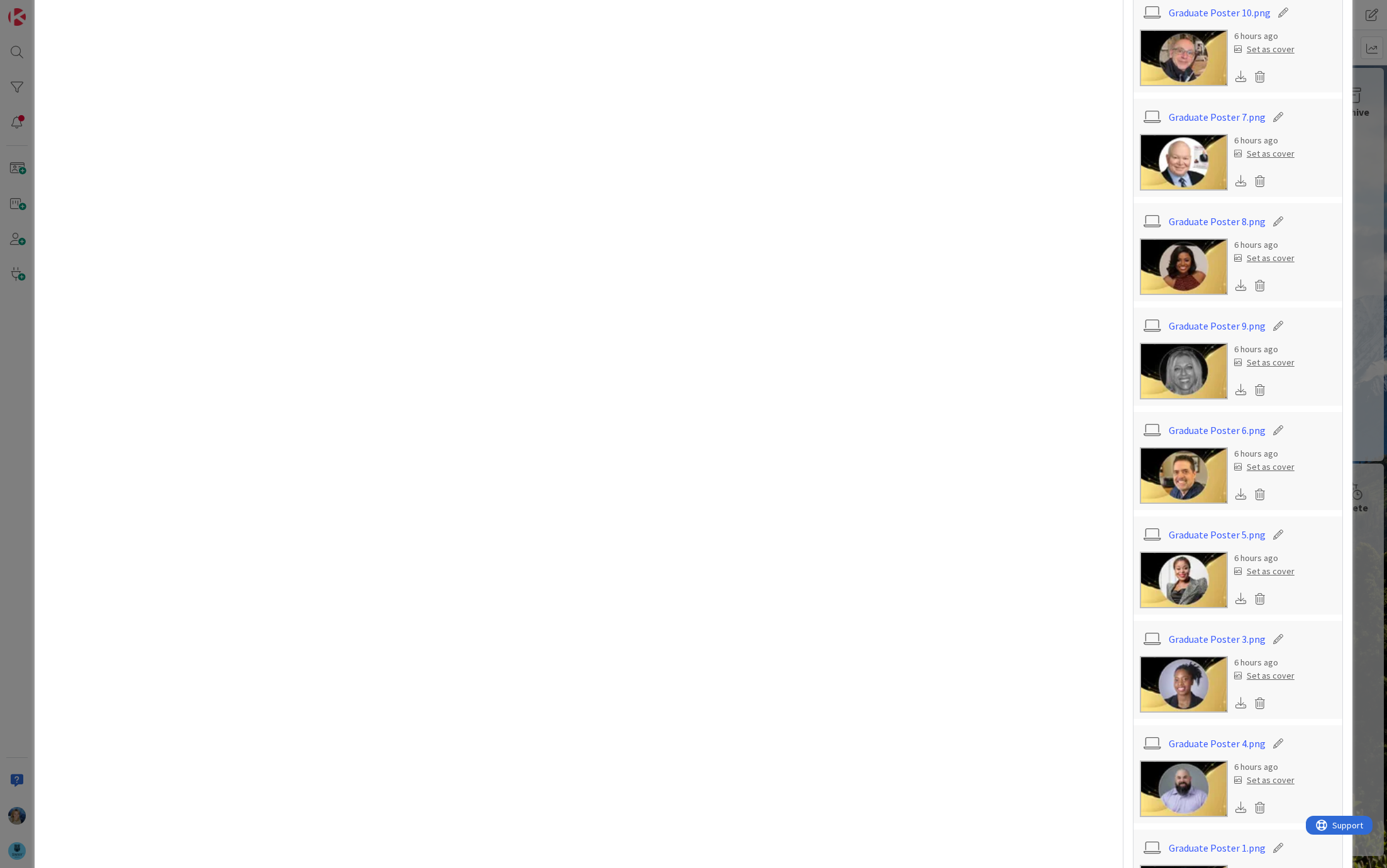
scroll to position [788, 0]
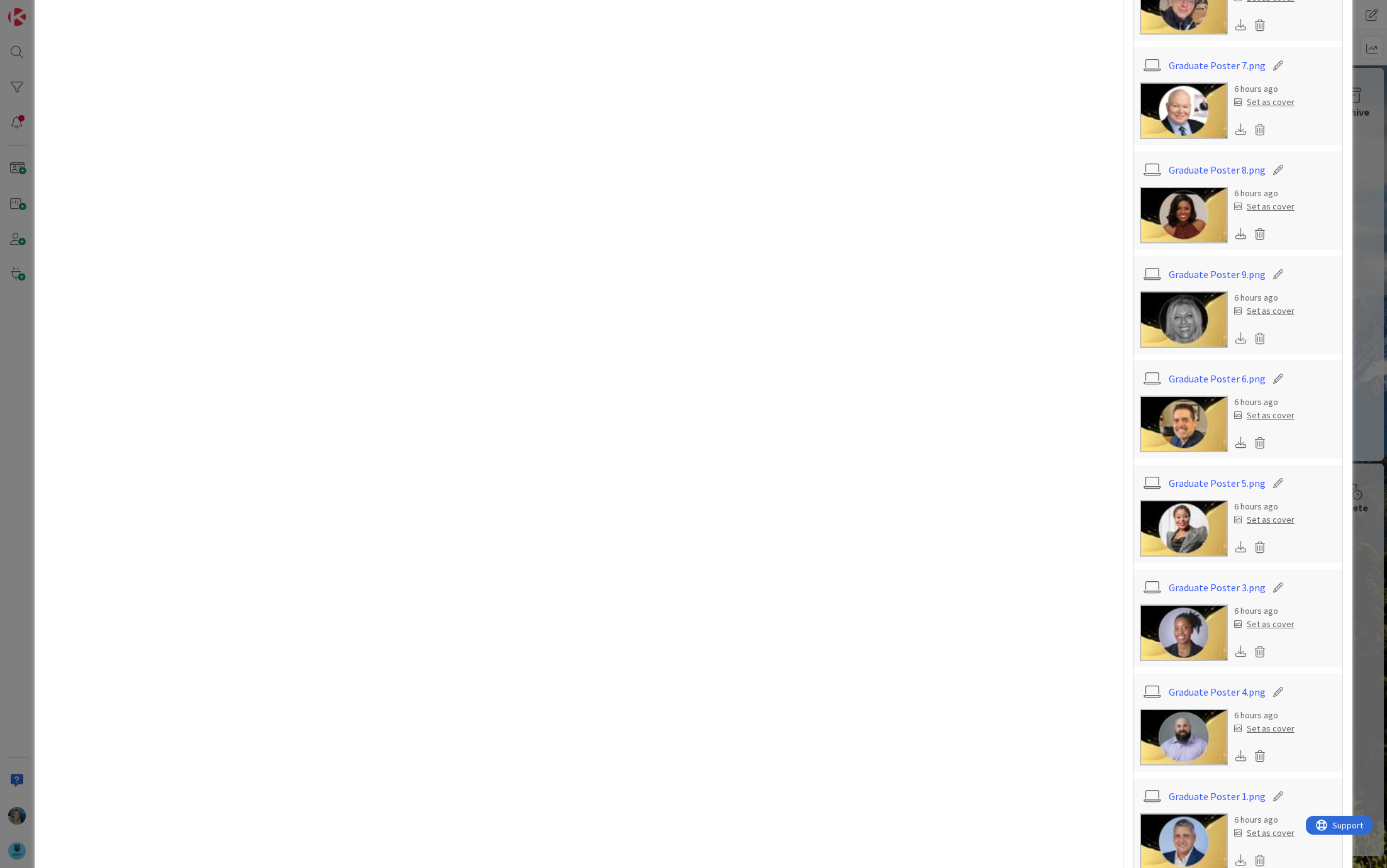
click at [1240, 651] on icon at bounding box center [1241, 650] width 11 height 11
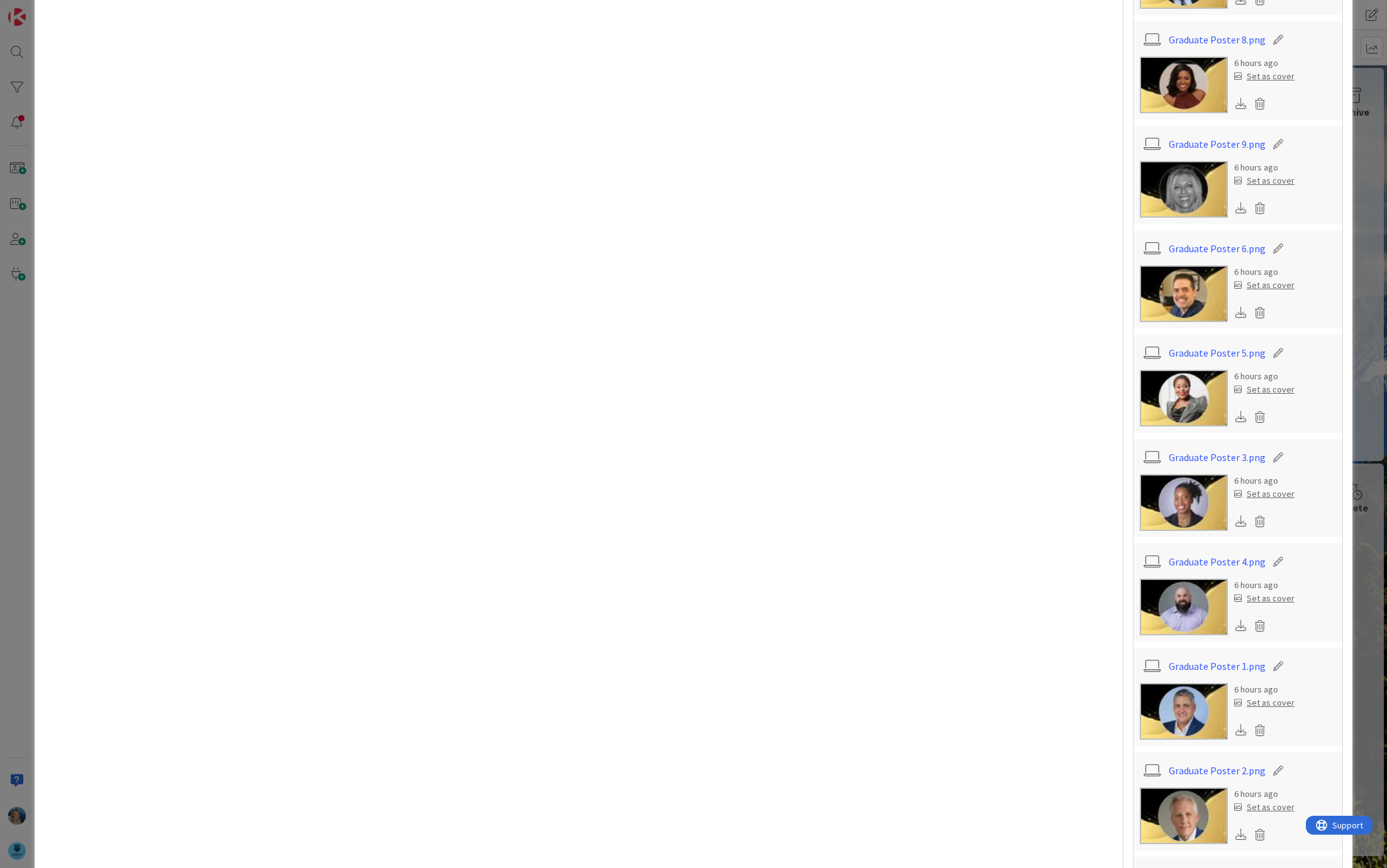
scroll to position [923, 0]
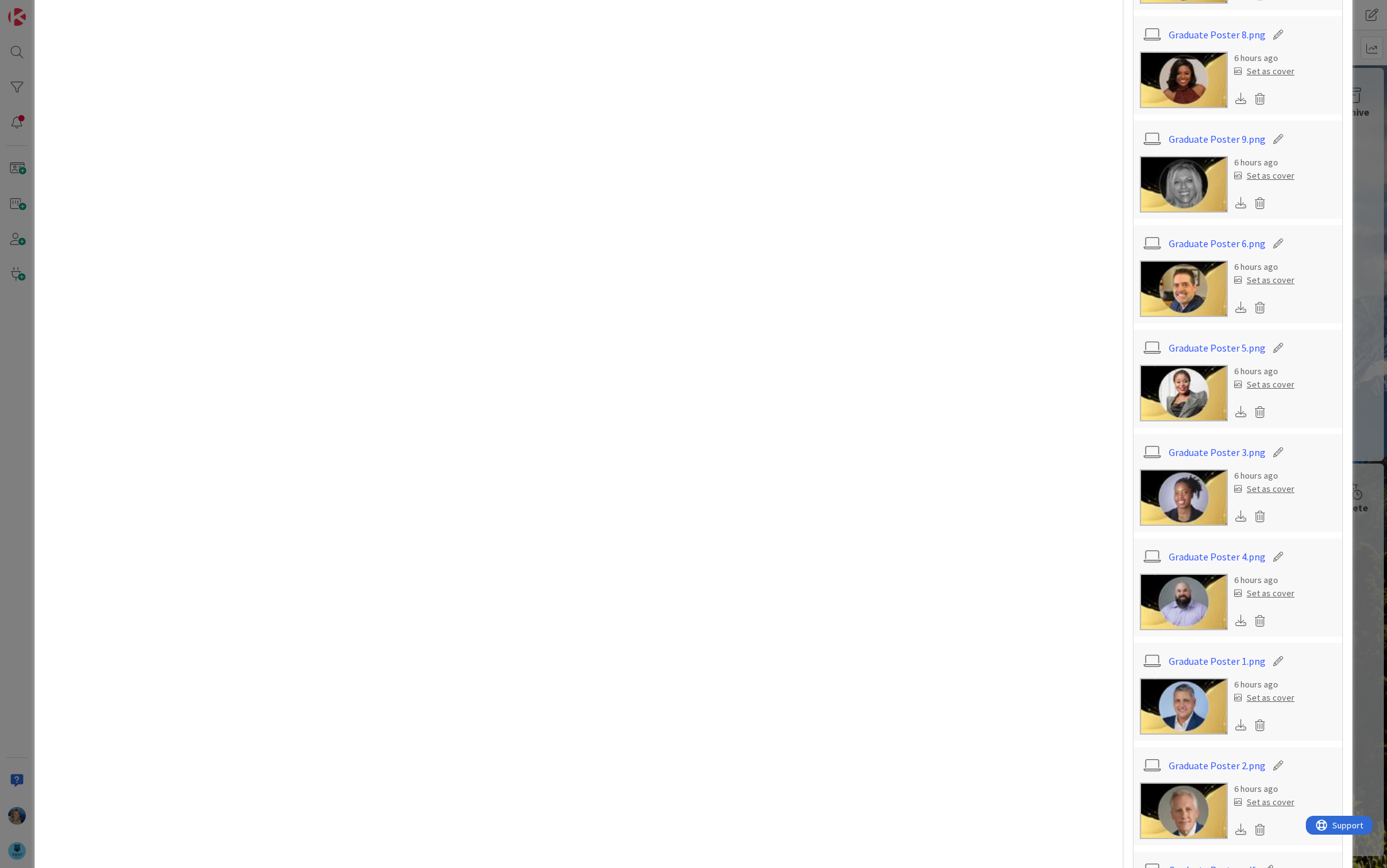
click at [1240, 724] on icon at bounding box center [1241, 724] width 11 height 11
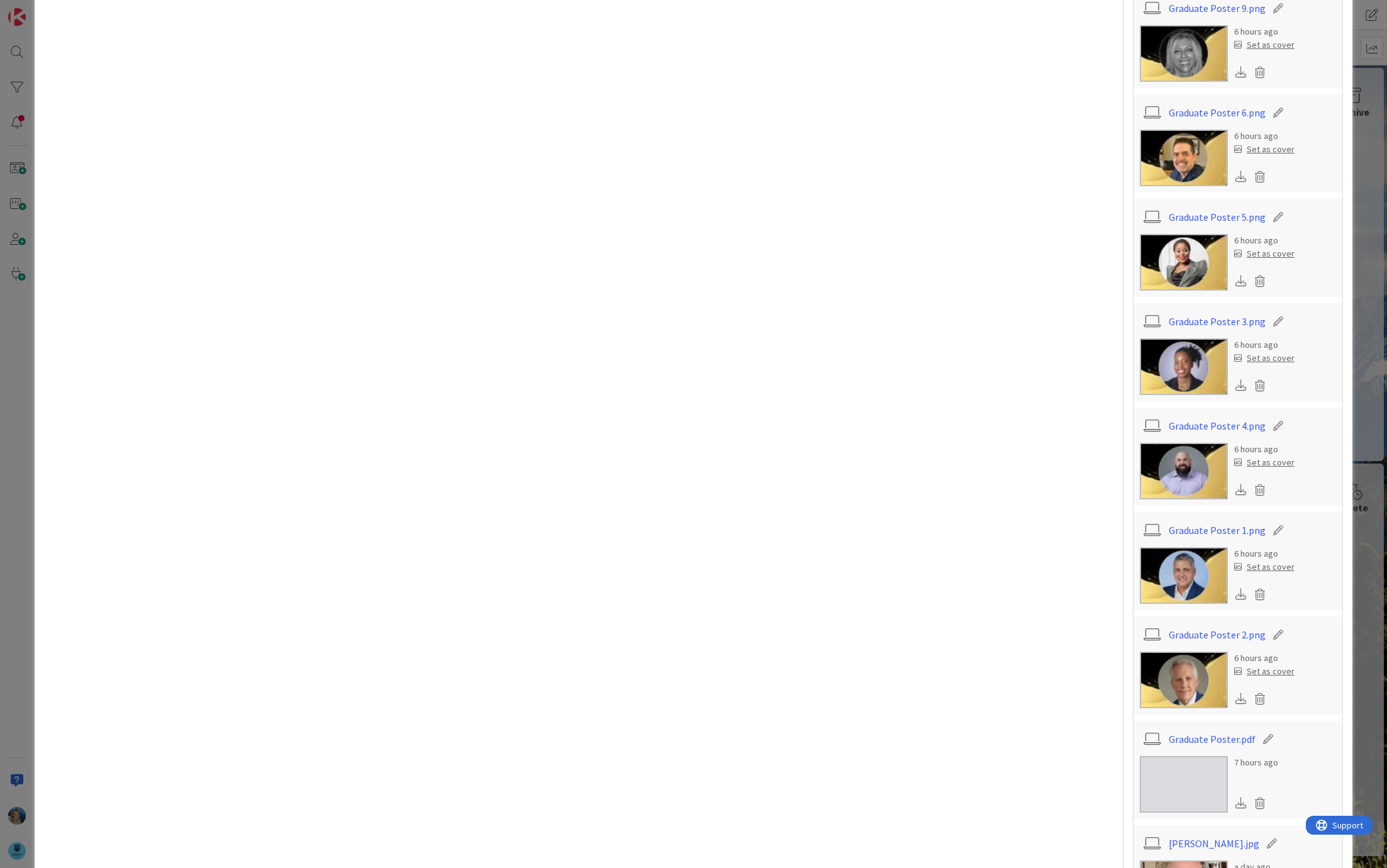
scroll to position [1099, 0]
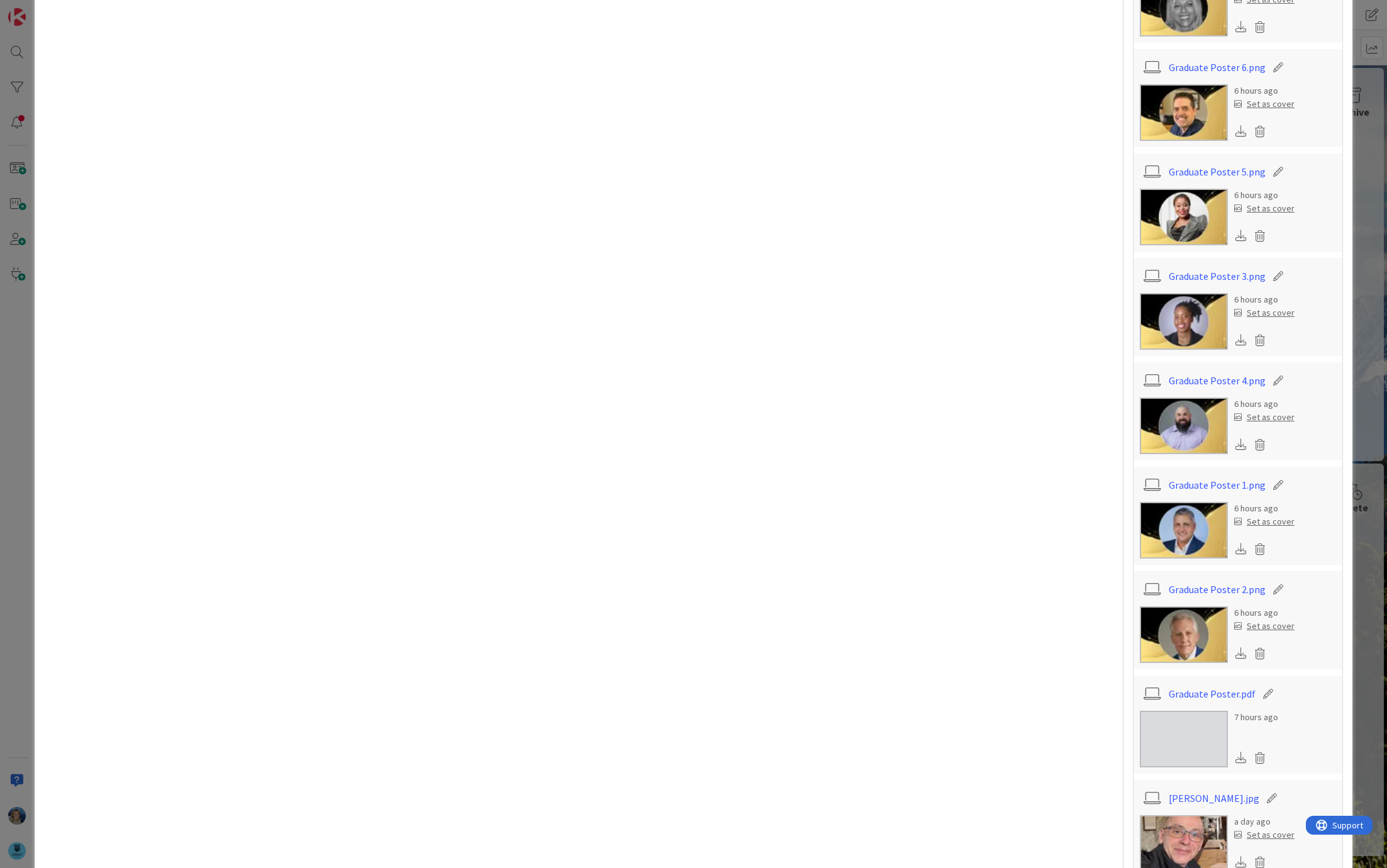
click at [1241, 652] on icon at bounding box center [1241, 653] width 11 height 11
